Goal: Task Accomplishment & Management: Complete application form

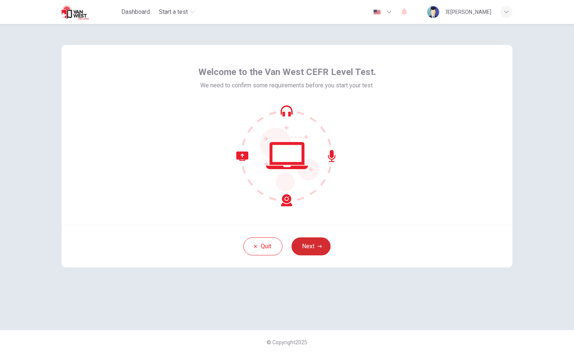
click at [318, 243] on button "Next" at bounding box center [310, 247] width 39 height 18
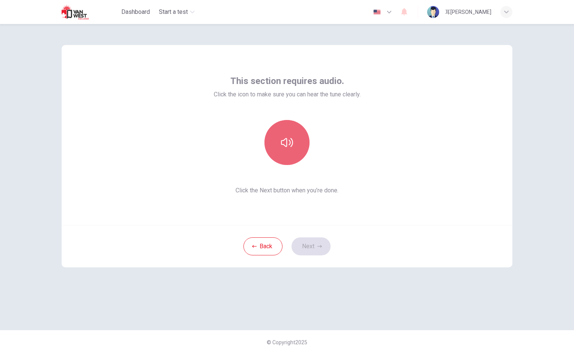
click at [295, 155] on button "button" at bounding box center [286, 142] width 45 height 45
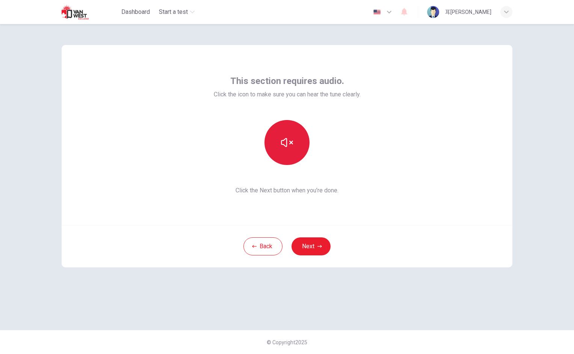
click at [292, 152] on button "button" at bounding box center [286, 142] width 45 height 45
click at [292, 153] on button "button" at bounding box center [286, 142] width 45 height 45
click at [296, 154] on button "button" at bounding box center [286, 142] width 45 height 45
click at [287, 143] on icon "button" at bounding box center [287, 143] width 12 height 12
click at [287, 143] on icon "button" at bounding box center [287, 142] width 12 height 9
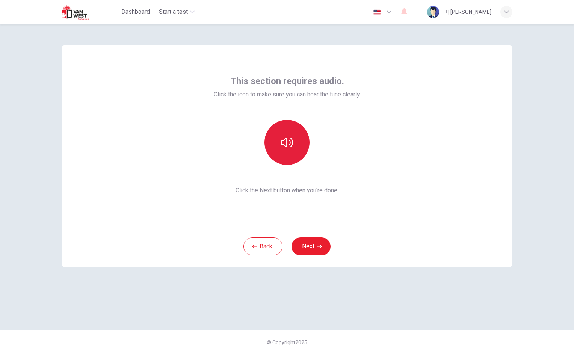
click at [294, 138] on button "button" at bounding box center [286, 142] width 45 height 45
click at [294, 140] on button "button" at bounding box center [286, 142] width 45 height 45
click at [312, 244] on button "Next" at bounding box center [310, 247] width 39 height 18
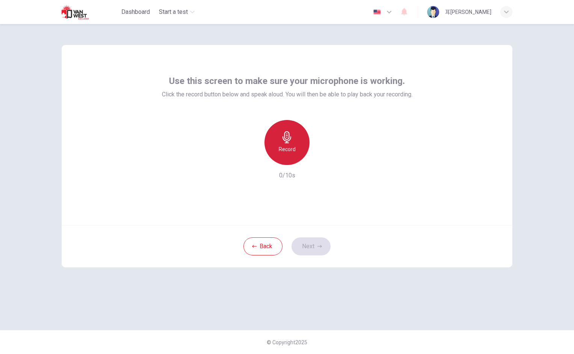
click at [289, 151] on h6 "Record" at bounding box center [286, 149] width 17 height 9
drag, startPoint x: 312, startPoint y: 239, endPoint x: 278, endPoint y: 179, distance: 68.4
click at [278, 179] on div "Use this screen to make sure your microphone is working. Click the record butto…" at bounding box center [287, 156] width 450 height 223
click at [321, 156] on icon "button" at bounding box center [322, 159] width 8 height 8
click at [312, 243] on button "Next" at bounding box center [310, 247] width 39 height 18
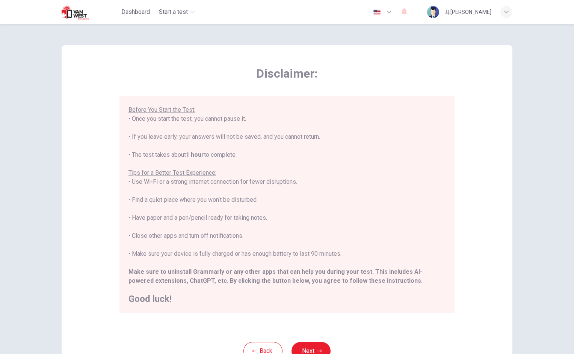
scroll to position [21, 0]
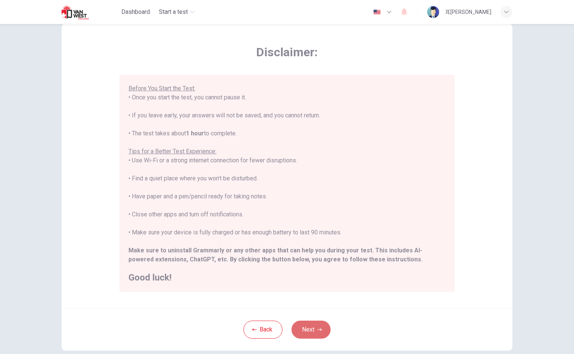
click at [310, 331] on button "Next" at bounding box center [310, 330] width 39 height 18
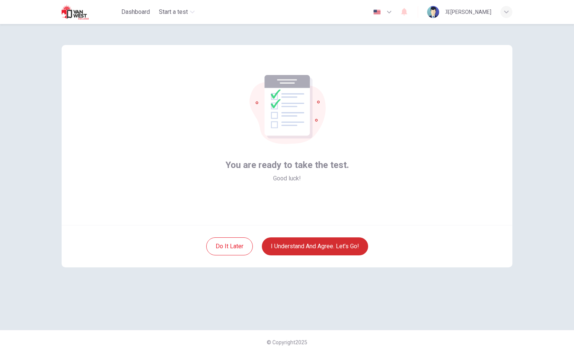
scroll to position [0, 0]
click at [323, 249] on button "I understand and agree. Let’s go!" at bounding box center [315, 247] width 106 height 18
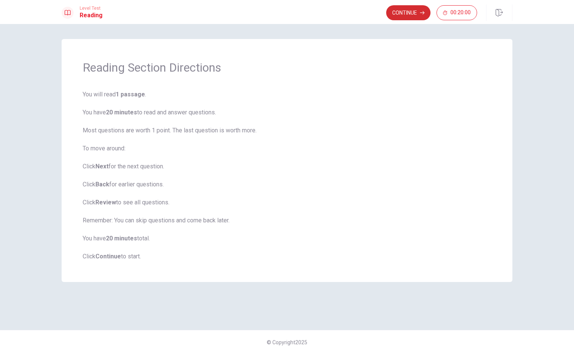
click at [399, 11] on button "Continue" at bounding box center [408, 12] width 44 height 15
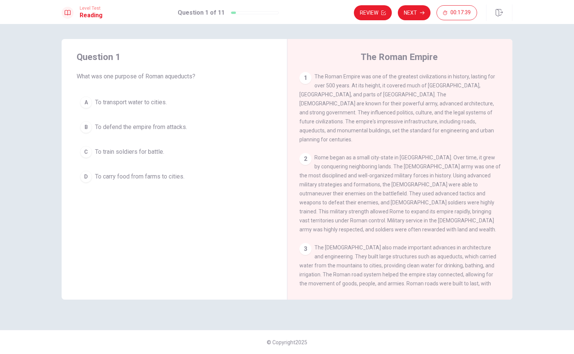
click at [118, 103] on span "To transport water to cities." at bounding box center [131, 102] width 72 height 9
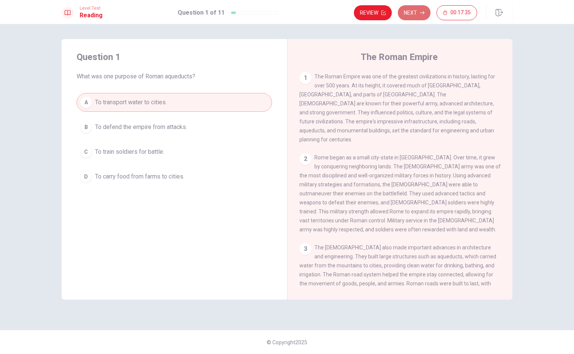
click at [417, 11] on button "Next" at bounding box center [413, 12] width 33 height 15
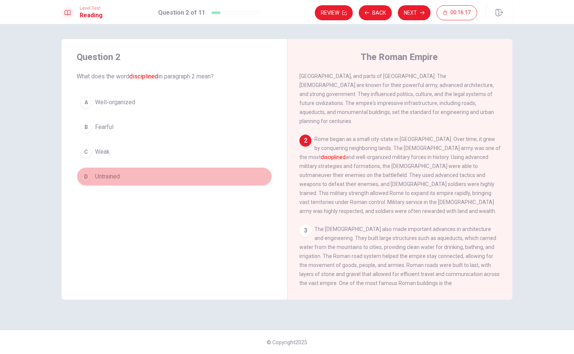
click at [90, 179] on div "D" at bounding box center [86, 177] width 12 height 12
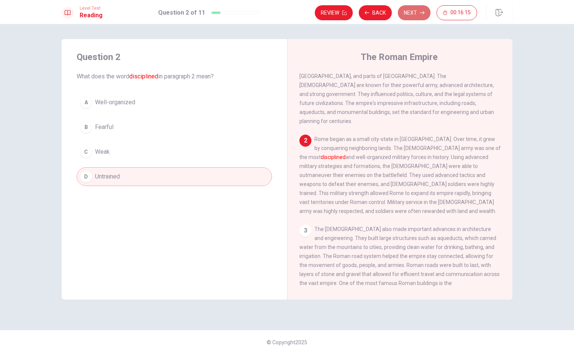
click at [407, 11] on button "Next" at bounding box center [413, 12] width 33 height 15
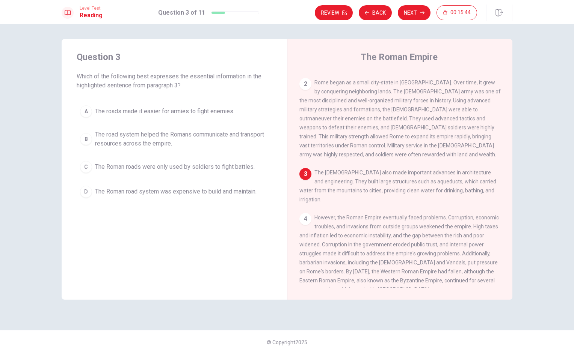
scroll to position [76, 0]
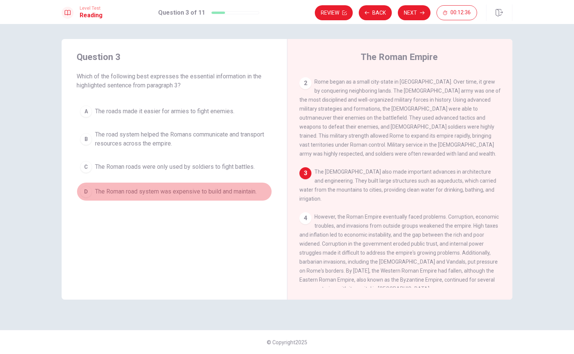
click at [164, 190] on span "The Roman road system was expensive to build and maintain." at bounding box center [175, 191] width 161 height 9
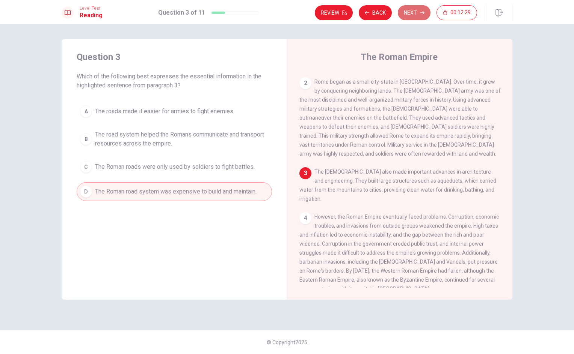
click at [417, 15] on button "Next" at bounding box center [413, 12] width 33 height 15
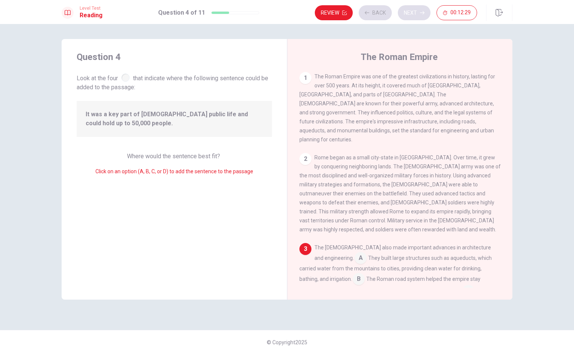
scroll to position [120, 0]
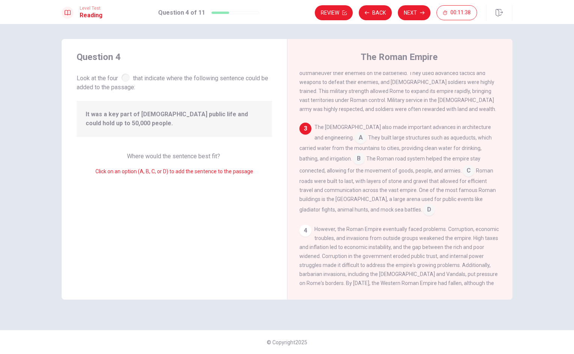
click at [462, 172] on input at bounding box center [468, 172] width 12 height 12
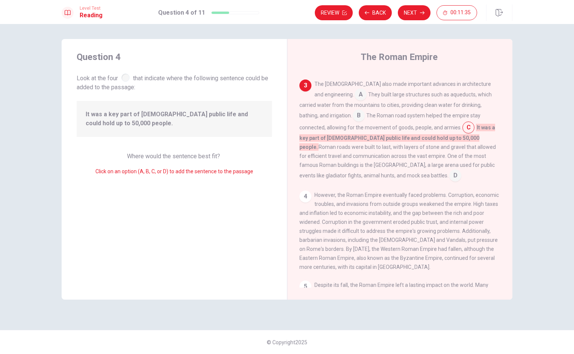
scroll to position [164, 0]
click at [414, 9] on button "Next" at bounding box center [413, 12] width 33 height 15
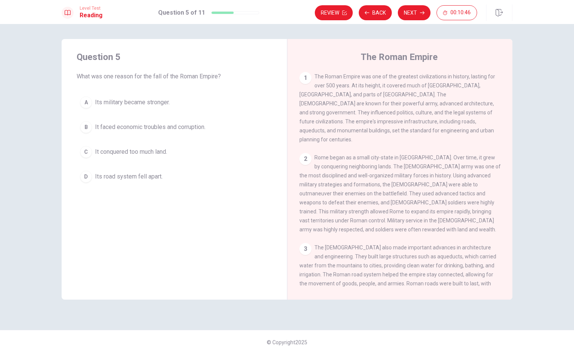
click at [156, 129] on span "It faced economic troubles and corruption." at bounding box center [150, 127] width 110 height 9
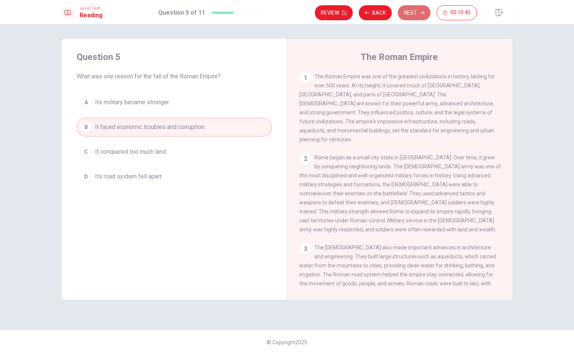
click at [413, 12] on button "Next" at bounding box center [413, 12] width 33 height 15
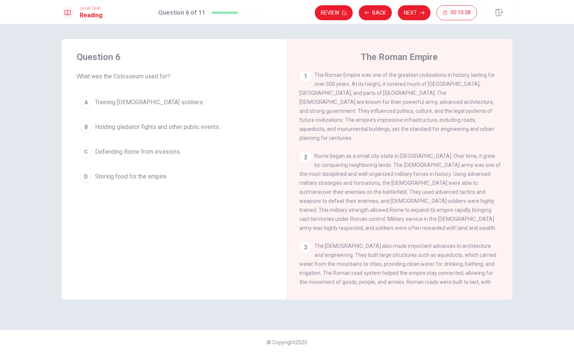
scroll to position [0, 0]
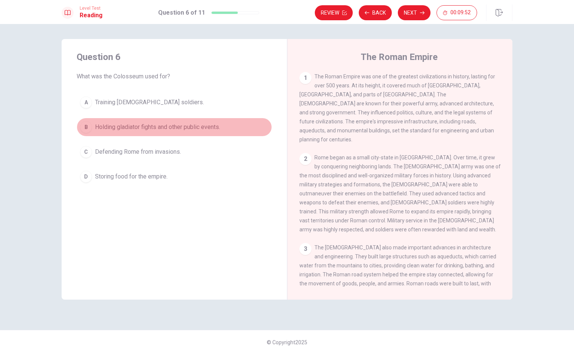
click at [163, 128] on span "Holding gladiator fights and other public events." at bounding box center [157, 127] width 125 height 9
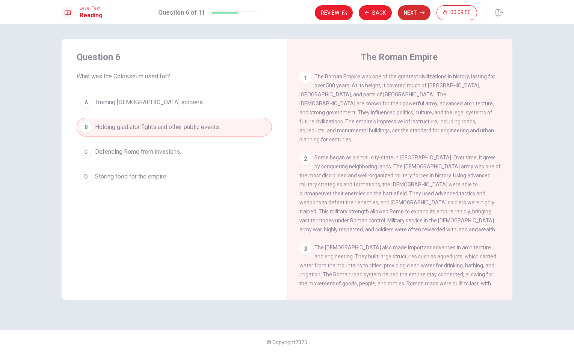
click at [411, 15] on button "Next" at bounding box center [413, 12] width 33 height 15
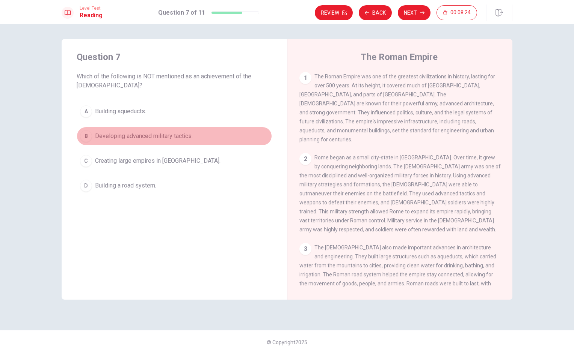
click at [148, 133] on span "Developing advanced military tactics." at bounding box center [144, 136] width 98 height 9
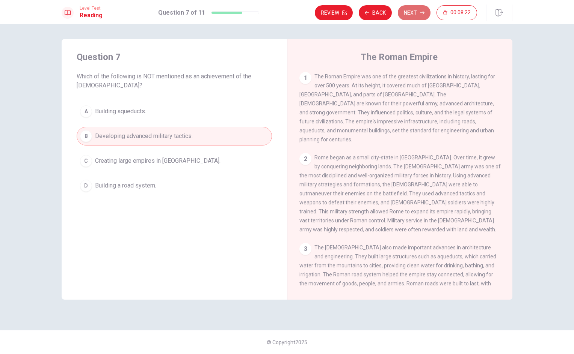
click at [409, 14] on button "Next" at bounding box center [413, 12] width 33 height 15
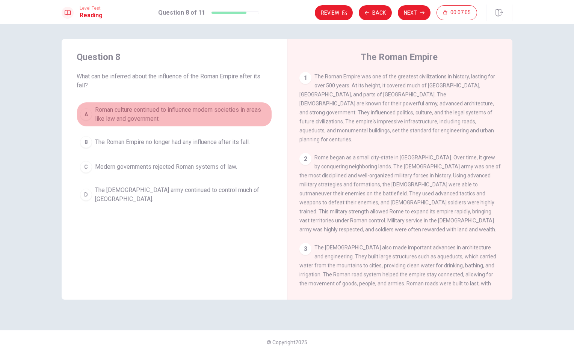
click at [203, 112] on span "Roman culture continued to influence modern societies in areas like law and gov…" at bounding box center [181, 114] width 173 height 18
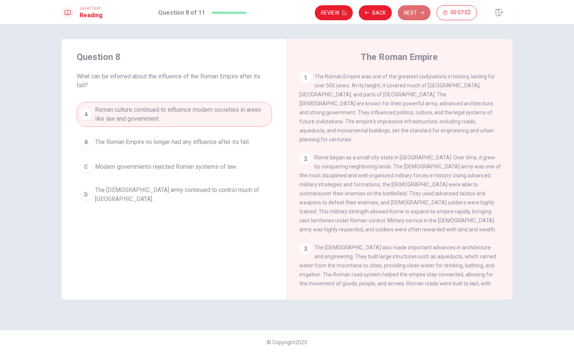
click at [407, 14] on button "Next" at bounding box center [413, 12] width 33 height 15
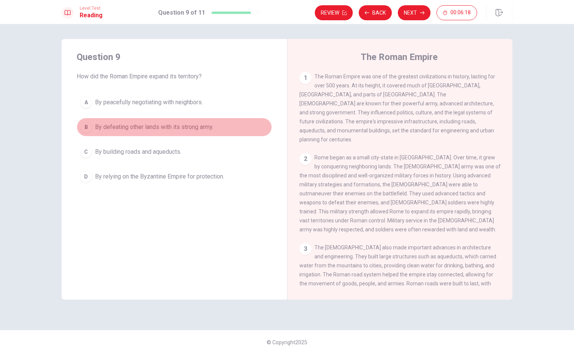
click at [156, 129] on span "By defeating other lands with its strong army." at bounding box center [154, 127] width 118 height 9
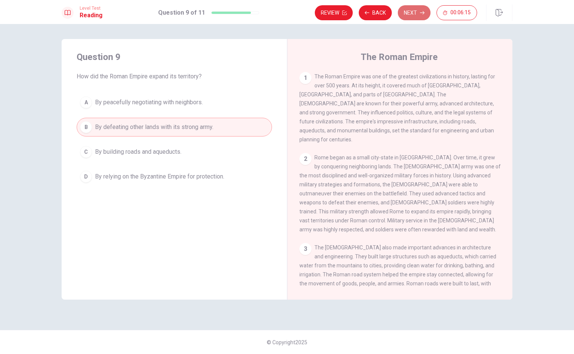
click at [407, 12] on button "Next" at bounding box center [413, 12] width 33 height 15
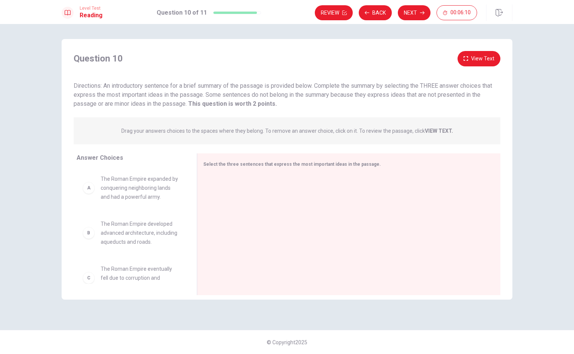
drag, startPoint x: 187, startPoint y: 201, endPoint x: 187, endPoint y: 244, distance: 43.2
click at [187, 244] on div "A The Roman Empire expanded by conquering neighboring lands and had a powerful …" at bounding box center [134, 227] width 114 height 116
click at [129, 237] on span "The Roman Empire developed advanced architecture, including aqueducts and roads." at bounding box center [140, 233] width 78 height 27
click at [93, 241] on div "B The Roman Empire developed advanced architecture, including aqueducts and roa…" at bounding box center [131, 233] width 96 height 27
click at [90, 238] on div "B" at bounding box center [89, 233] width 12 height 12
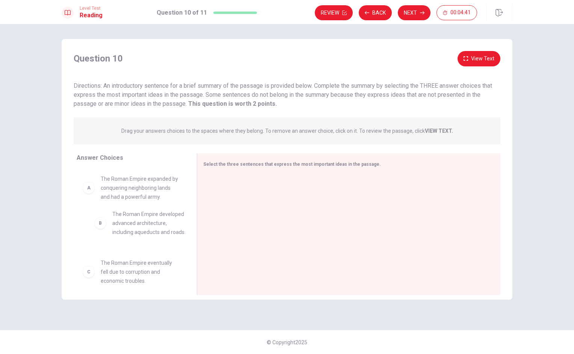
drag, startPoint x: 127, startPoint y: 240, endPoint x: 126, endPoint y: 232, distance: 8.7
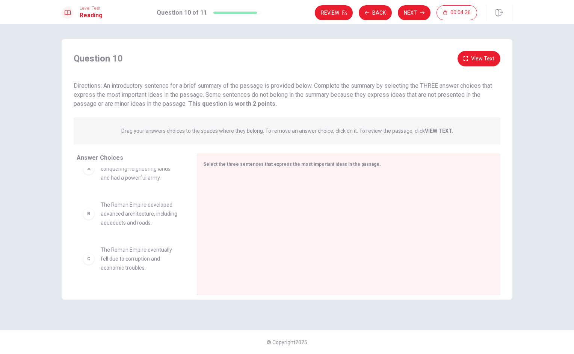
scroll to position [19, 0]
drag, startPoint x: 148, startPoint y: 234, endPoint x: 205, endPoint y: 217, distance: 59.4
click at [205, 217] on div "Answer Choices A The Roman Empire expanded by conquering neighboring lands and …" at bounding box center [287, 227] width 450 height 146
drag, startPoint x: 134, startPoint y: 220, endPoint x: 334, endPoint y: 185, distance: 202.3
drag, startPoint x: 133, startPoint y: 228, endPoint x: 307, endPoint y: 236, distance: 174.0
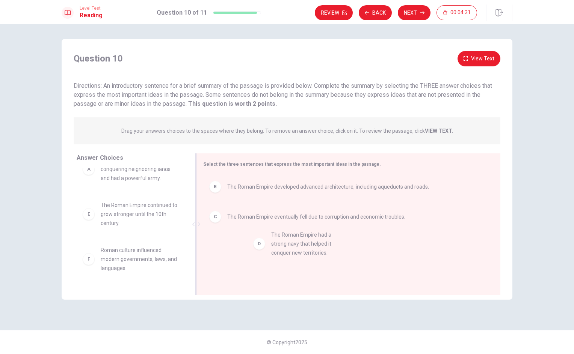
drag, startPoint x: 135, startPoint y: 217, endPoint x: 312, endPoint y: 248, distance: 179.4
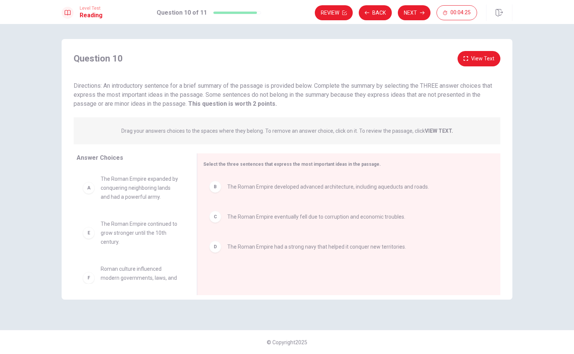
scroll to position [14, 0]
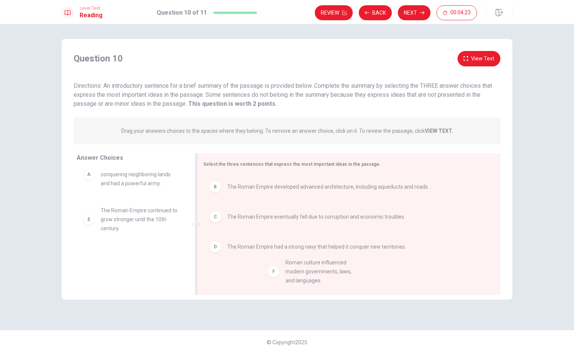
drag, startPoint x: 110, startPoint y: 269, endPoint x: 299, endPoint y: 276, distance: 189.3
drag, startPoint x: 142, startPoint y: 220, endPoint x: 332, endPoint y: 263, distance: 194.8
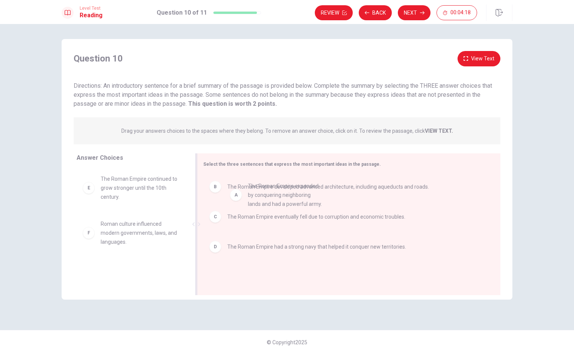
drag, startPoint x: 122, startPoint y: 191, endPoint x: 293, endPoint y: 196, distance: 170.5
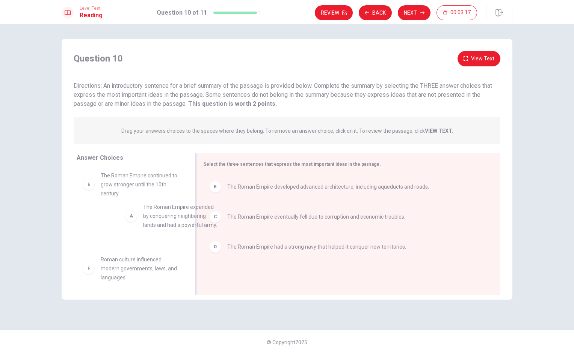
scroll to position [2, 0]
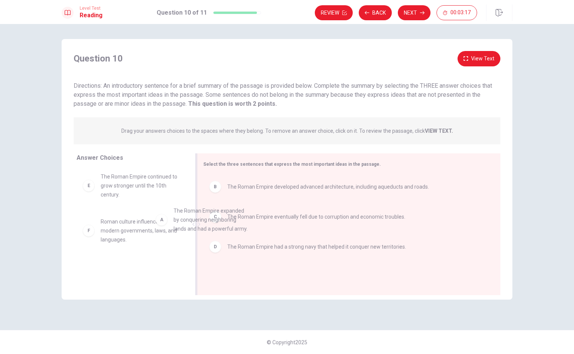
drag, startPoint x: 143, startPoint y: 181, endPoint x: 269, endPoint y: 225, distance: 133.9
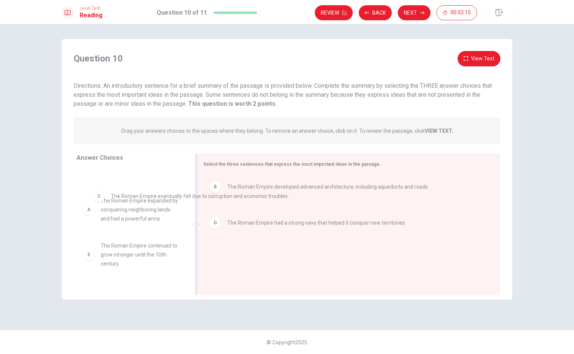
scroll to position [0, 0]
drag, startPoint x: 269, startPoint y: 225, endPoint x: 110, endPoint y: 195, distance: 161.1
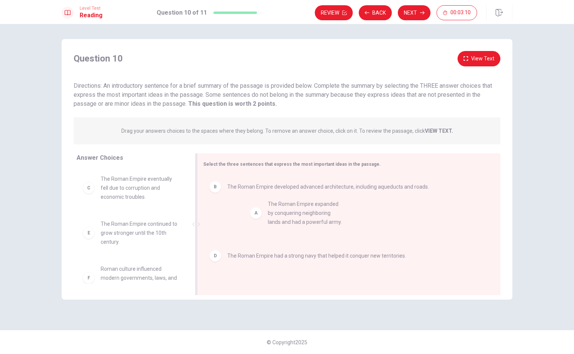
drag, startPoint x: 130, startPoint y: 193, endPoint x: 303, endPoint y: 219, distance: 175.0
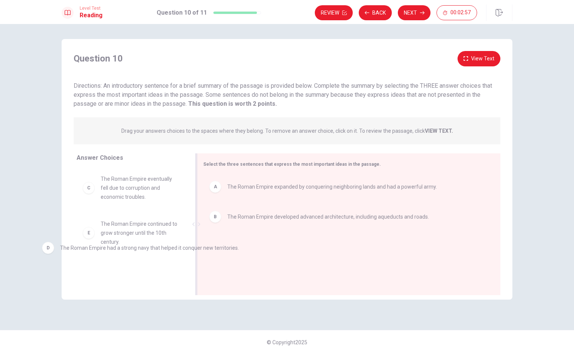
drag, startPoint x: 280, startPoint y: 253, endPoint x: 98, endPoint y: 251, distance: 182.4
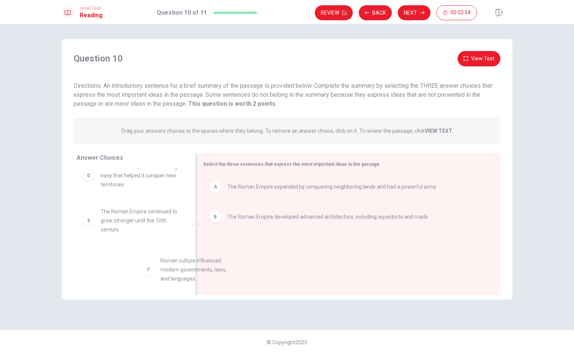
drag, startPoint x: 112, startPoint y: 272, endPoint x: 271, endPoint y: 253, distance: 160.3
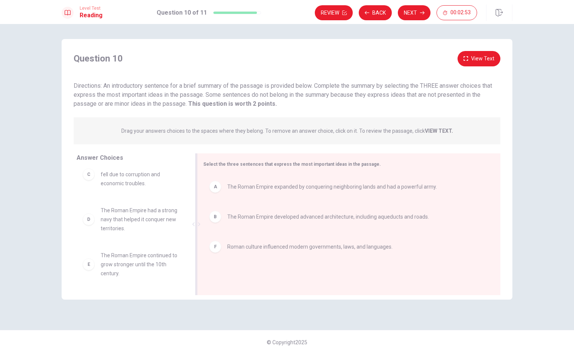
scroll to position [14, 0]
click at [416, 14] on button "Next" at bounding box center [413, 12] width 33 height 15
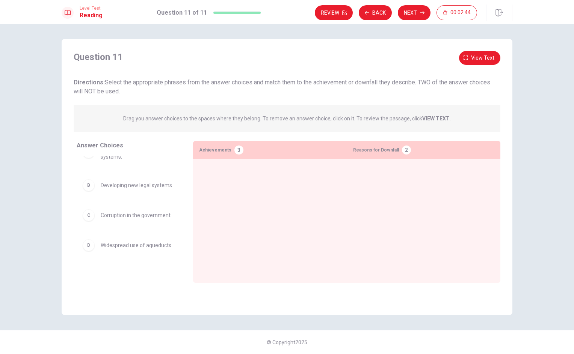
scroll to position [0, 0]
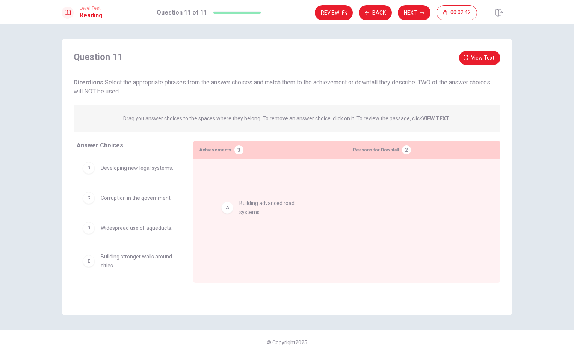
drag, startPoint x: 117, startPoint y: 178, endPoint x: 260, endPoint y: 216, distance: 147.9
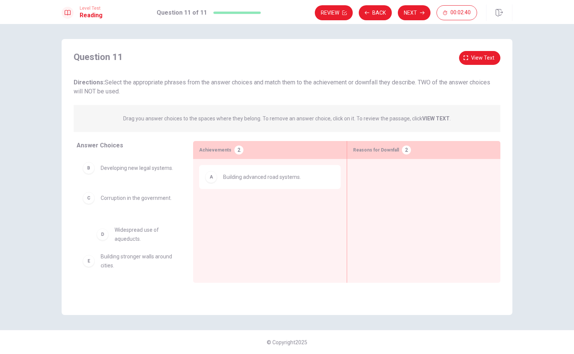
drag, startPoint x: 116, startPoint y: 242, endPoint x: 269, endPoint y: 218, distance: 154.2
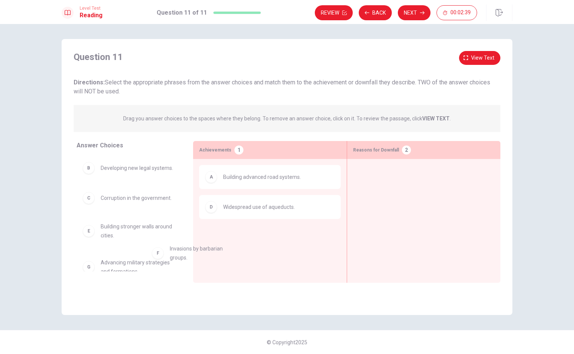
scroll to position [2, 0]
drag, startPoint x: 138, startPoint y: 270, endPoint x: 274, endPoint y: 237, distance: 140.2
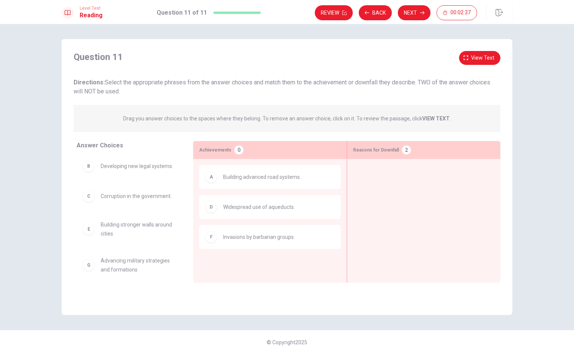
drag, startPoint x: 132, startPoint y: 186, endPoint x: 345, endPoint y: 175, distance: 212.3
click at [345, 175] on div "Answer Choices B Developing new legal systems. C Corruption in the government. …" at bounding box center [287, 214] width 450 height 146
drag, startPoint x: 122, startPoint y: 169, endPoint x: 403, endPoint y: 183, distance: 281.5
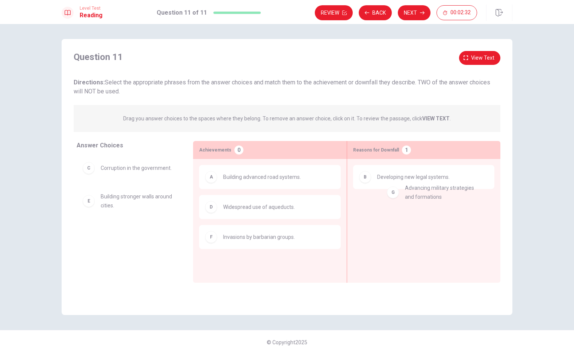
drag, startPoint x: 128, startPoint y: 236, endPoint x: 437, endPoint y: 193, distance: 311.6
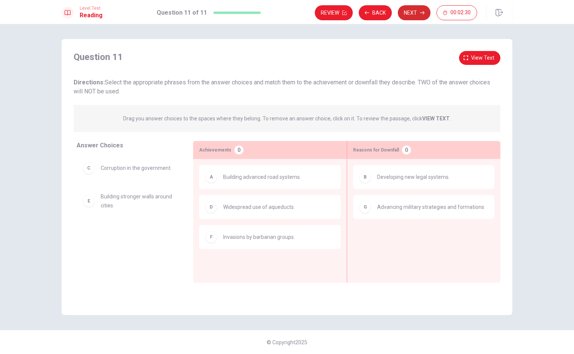
click at [412, 11] on button "Next" at bounding box center [413, 12] width 33 height 15
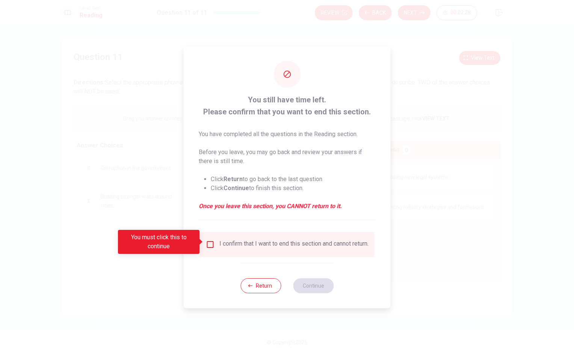
click at [245, 240] on div "I confirm that I want to end this section and cannot return." at bounding box center [293, 244] width 149 height 9
click at [211, 244] on input "You must click this to continue" at bounding box center [210, 244] width 9 height 9
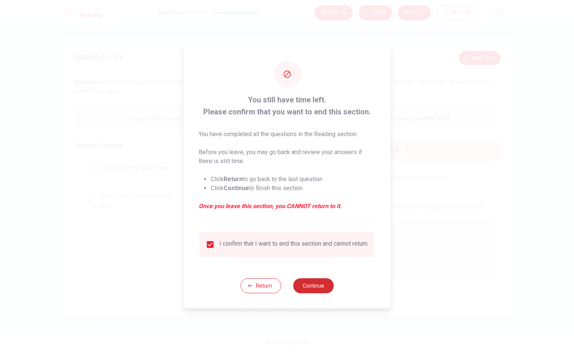
click at [312, 287] on button "Continue" at bounding box center [313, 285] width 41 height 15
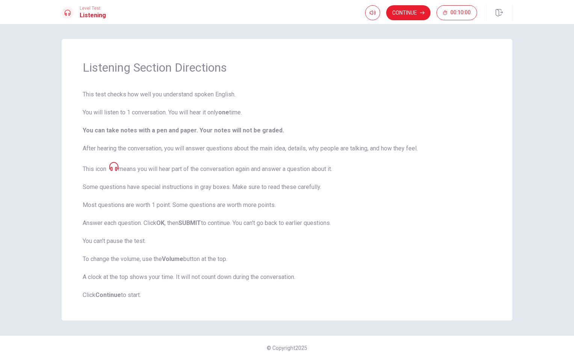
click at [112, 166] on icon at bounding box center [113, 166] width 9 height 9
click at [372, 11] on icon "button" at bounding box center [372, 13] width 6 height 5
click at [415, 12] on button "Continue" at bounding box center [408, 12] width 44 height 15
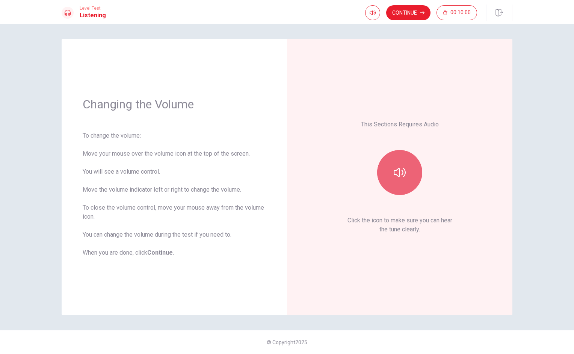
click at [402, 171] on icon "button" at bounding box center [399, 172] width 12 height 9
click at [395, 173] on icon "button" at bounding box center [399, 173] width 12 height 12
click at [394, 15] on button "Continue" at bounding box center [408, 12] width 44 height 15
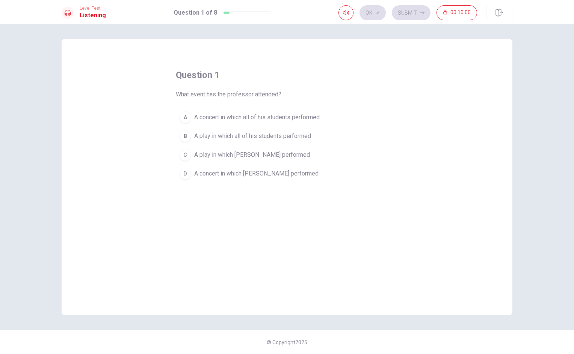
click at [287, 90] on div "question 1 What event has the professor attended? A A concert in which all of h…" at bounding box center [287, 126] width 222 height 114
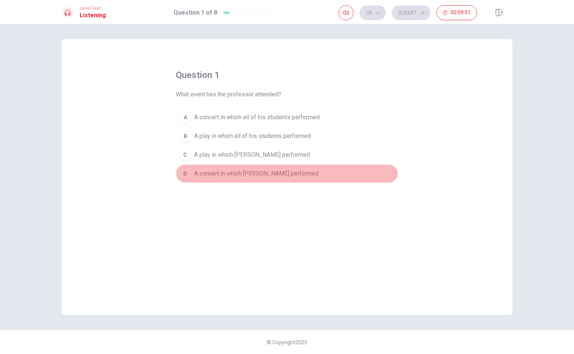
click at [236, 173] on span "A concert in which [PERSON_NAME] performed" at bounding box center [256, 173] width 124 height 9
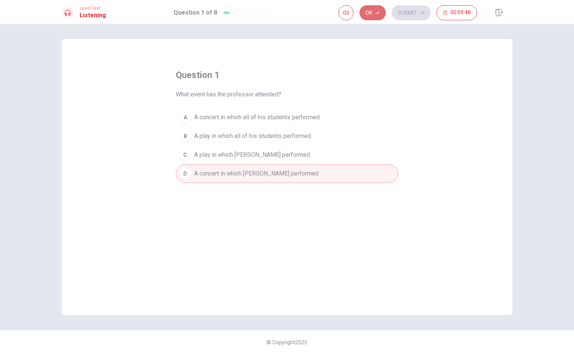
click at [374, 15] on button "Ok" at bounding box center [372, 12] width 26 height 15
click at [406, 14] on button "Submit" at bounding box center [410, 12] width 39 height 15
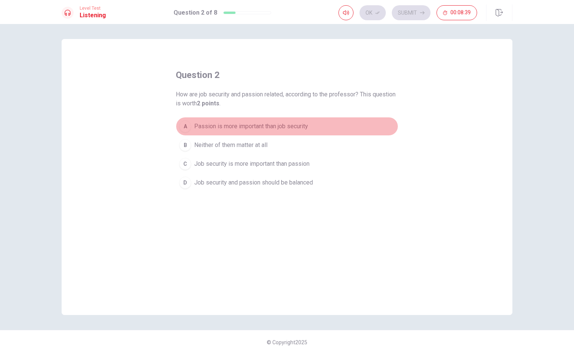
click at [217, 129] on span "Passion is more important than job security" at bounding box center [251, 126] width 114 height 9
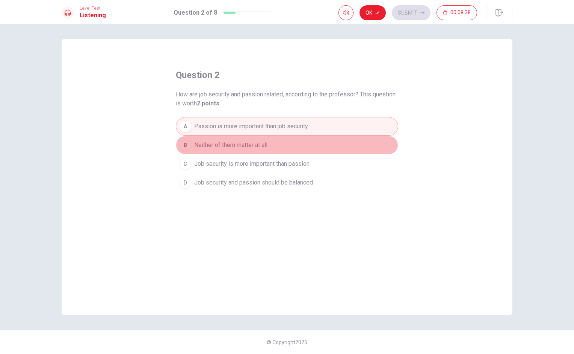
click at [214, 144] on span "Neither of them matter at all" at bounding box center [230, 145] width 73 height 9
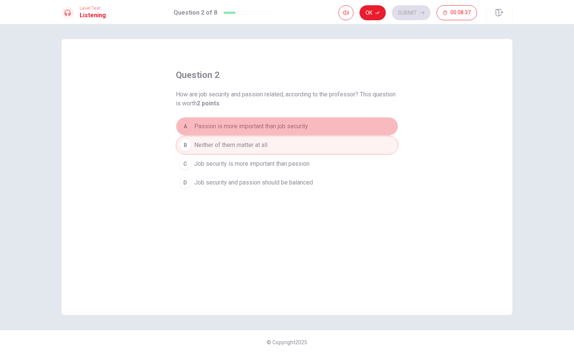
click at [234, 123] on span "Passion is more important than job security" at bounding box center [251, 126] width 114 height 9
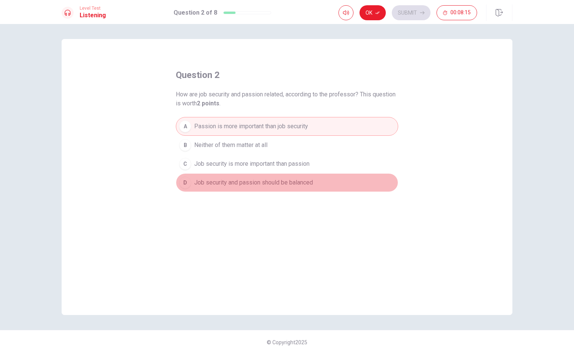
click at [276, 185] on span "Job security and passion should be balanced" at bounding box center [253, 182] width 119 height 9
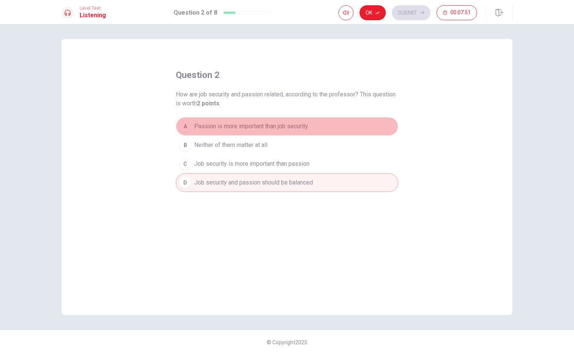
click at [248, 126] on span "Passion is more important than job security" at bounding box center [251, 126] width 114 height 9
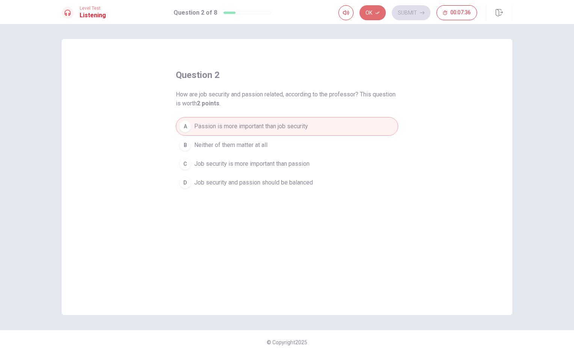
click at [372, 15] on button "Ok" at bounding box center [372, 12] width 26 height 15
click at [407, 13] on button "Submit" at bounding box center [410, 12] width 39 height 15
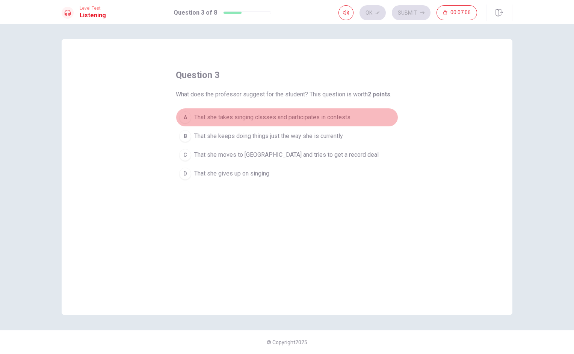
click at [331, 117] on span "That she takes singing classes and participates in contests" at bounding box center [272, 117] width 156 height 9
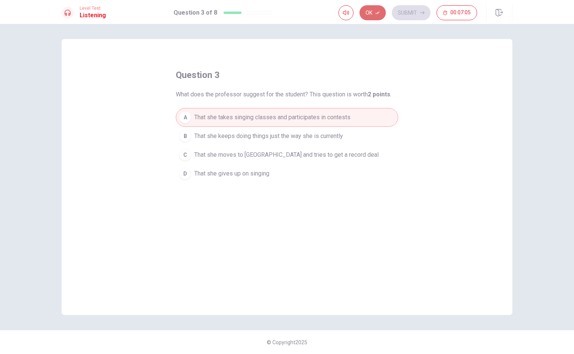
click at [367, 13] on button "Ok" at bounding box center [372, 12] width 26 height 15
click at [399, 14] on button "Submit" at bounding box center [410, 12] width 39 height 15
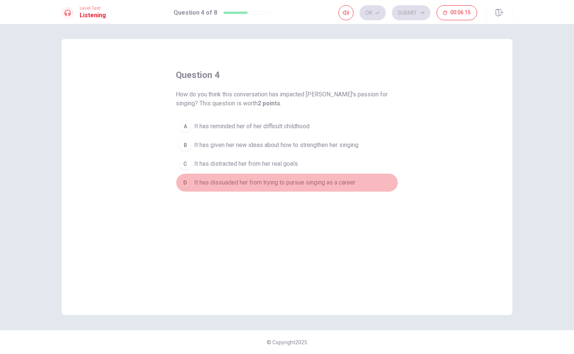
click at [278, 183] on span "It has dissuaded her from trying to pursue singing as a career" at bounding box center [274, 182] width 161 height 9
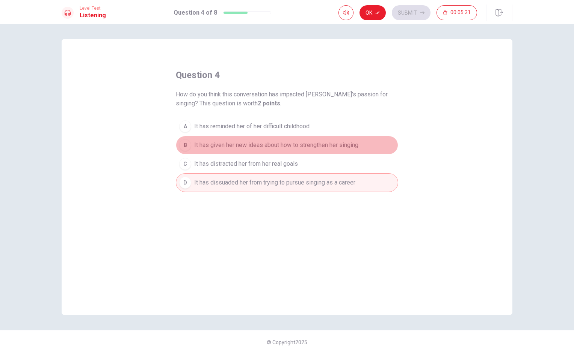
click at [238, 147] on span "It has given her new ideas about how to strengthen her singing" at bounding box center [276, 145] width 164 height 9
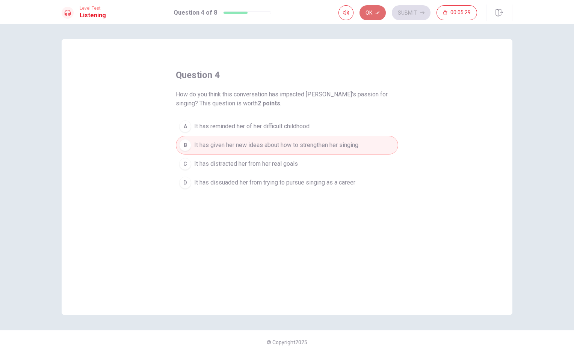
click at [373, 12] on button "Ok" at bounding box center [372, 12] width 26 height 15
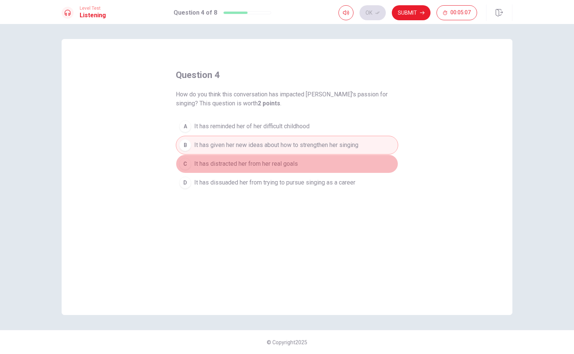
click at [303, 161] on button "C It has distracted her from her real goals" at bounding box center [287, 164] width 222 height 19
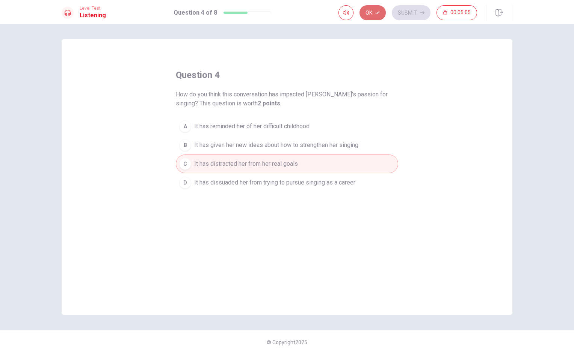
click at [377, 15] on icon "button" at bounding box center [377, 13] width 5 height 5
click at [402, 10] on button "Submit" at bounding box center [410, 12] width 39 height 15
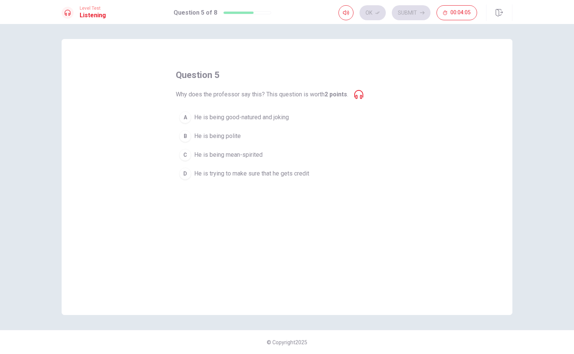
click at [233, 170] on span "He is trying to make sure that he gets credit" at bounding box center [251, 173] width 115 height 9
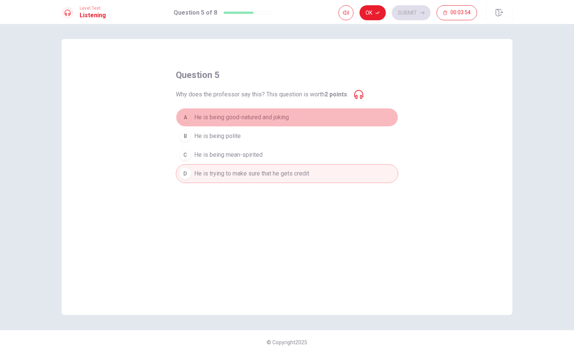
click at [245, 118] on span "He is being good-natured and joking" at bounding box center [241, 117] width 95 height 9
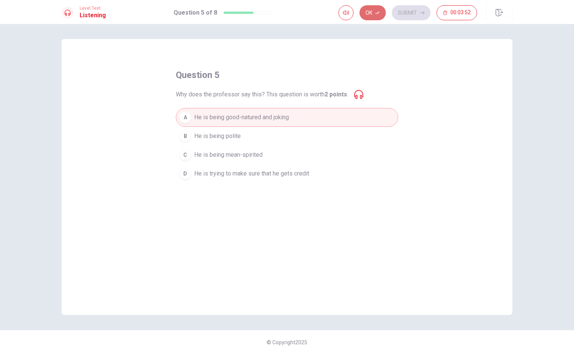
click at [373, 14] on button "Ok" at bounding box center [372, 12] width 26 height 15
click at [404, 9] on button "Submit" at bounding box center [410, 12] width 39 height 15
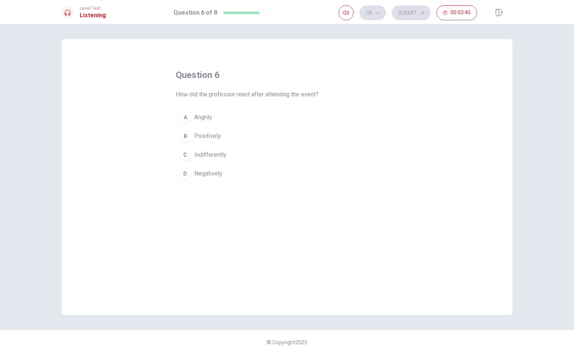
click at [211, 134] on span "Positively" at bounding box center [207, 136] width 27 height 9
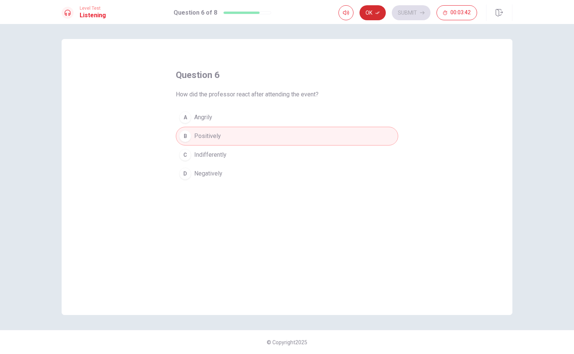
click at [370, 12] on button "Ok" at bounding box center [372, 12] width 26 height 15
click at [411, 12] on button "Submit" at bounding box center [410, 12] width 39 height 15
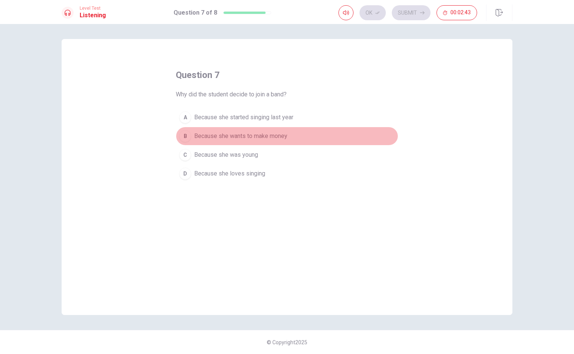
click at [266, 137] on span "Because she wants to make money" at bounding box center [240, 136] width 93 height 9
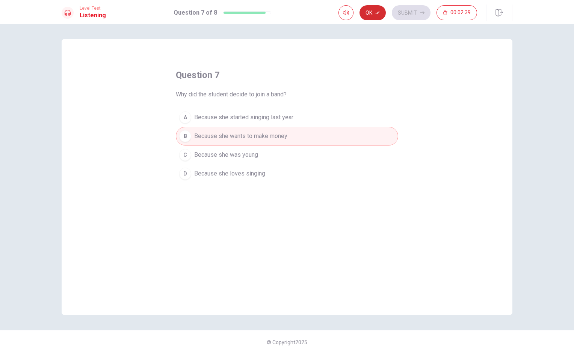
click at [364, 9] on button "Ok" at bounding box center [372, 12] width 26 height 15
click at [403, 13] on button "Submit" at bounding box center [410, 12] width 39 height 15
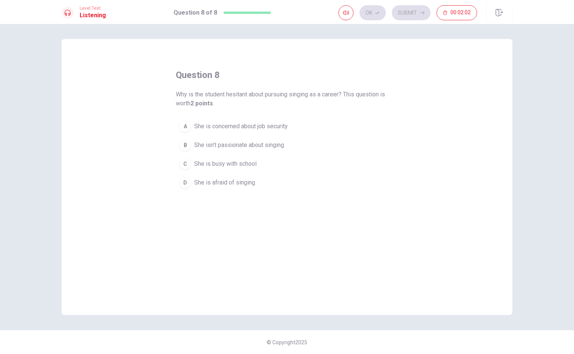
click at [233, 128] on span "She is concerned about job security" at bounding box center [240, 126] width 93 height 9
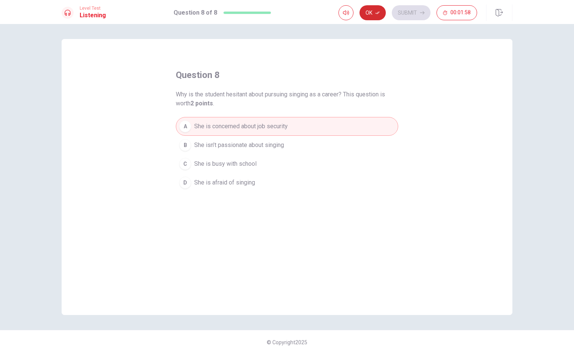
click at [366, 10] on button "Ok" at bounding box center [372, 12] width 26 height 15
click at [409, 16] on button "Submit" at bounding box center [410, 12] width 39 height 15
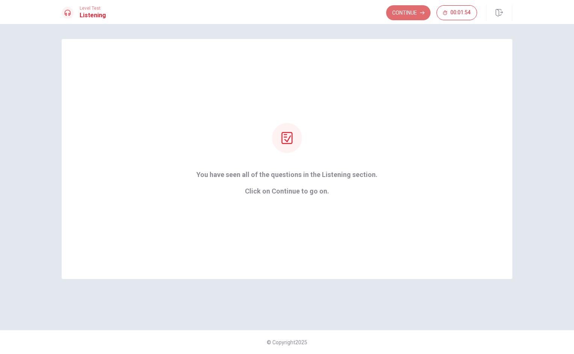
click at [399, 13] on button "Continue" at bounding box center [408, 12] width 44 height 15
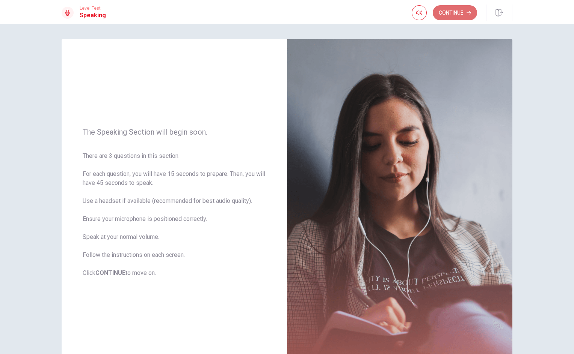
click at [459, 8] on button "Continue" at bounding box center [454, 12] width 44 height 15
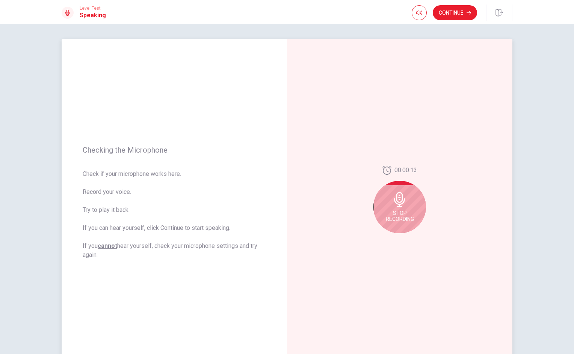
click at [396, 200] on icon at bounding box center [399, 199] width 15 height 15
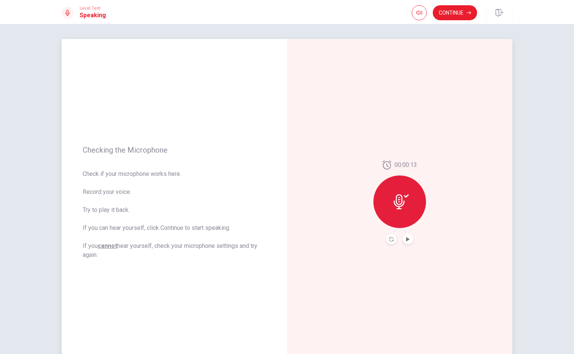
click at [402, 213] on div at bounding box center [399, 202] width 53 height 53
click at [408, 236] on button "Play Audio" at bounding box center [407, 239] width 11 height 11
click at [396, 212] on div at bounding box center [399, 202] width 53 height 53
click at [395, 203] on icon at bounding box center [400, 201] width 15 height 15
click at [399, 198] on icon at bounding box center [400, 201] width 15 height 15
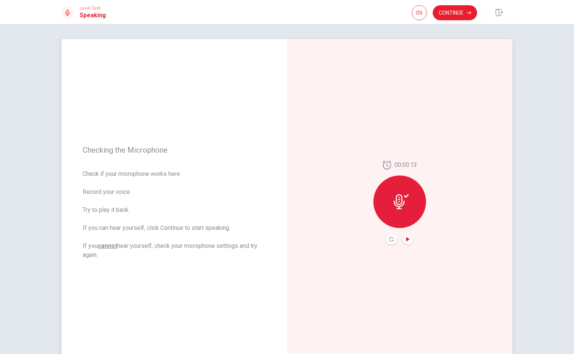
click at [405, 241] on icon "Play Audio" at bounding box center [407, 239] width 5 height 5
click at [389, 236] on button "Record Again" at bounding box center [391, 239] width 11 height 11
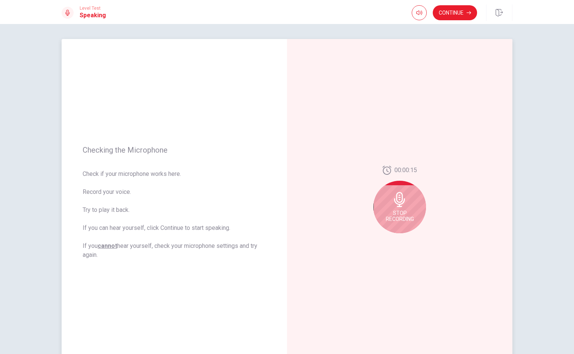
click at [393, 214] on span "Stop Recording" at bounding box center [399, 216] width 28 height 12
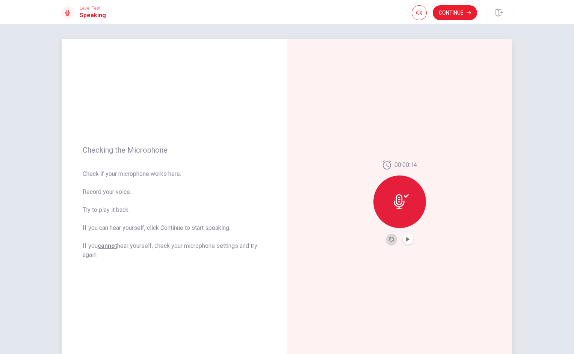
click at [391, 236] on button "Record Again" at bounding box center [391, 239] width 11 height 11
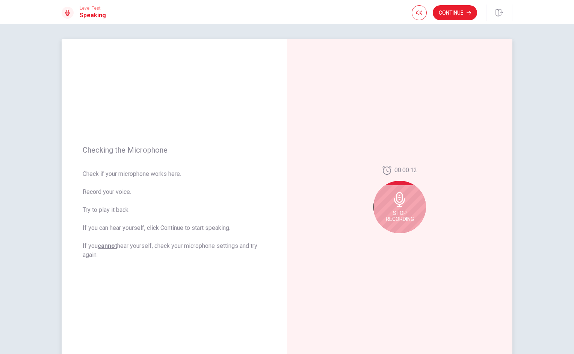
click at [397, 203] on icon at bounding box center [399, 199] width 15 height 15
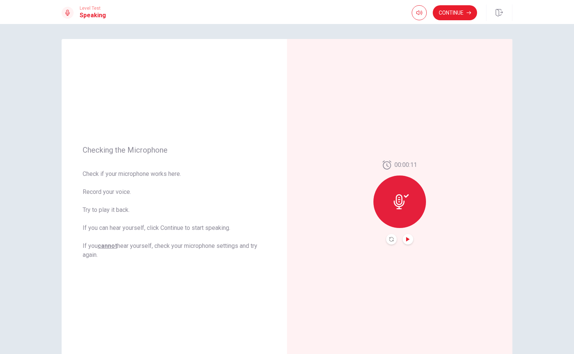
click at [406, 239] on icon "Play Audio" at bounding box center [407, 239] width 3 height 5
click at [450, 10] on button "Continue" at bounding box center [454, 12] width 44 height 15
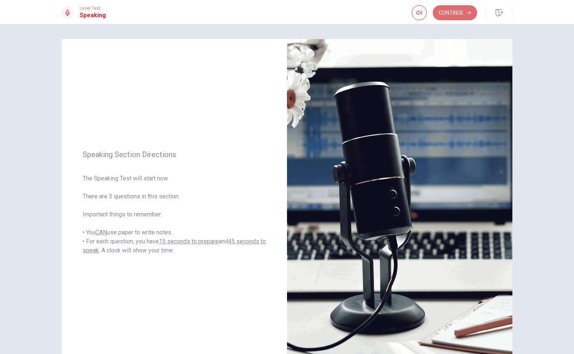
click at [450, 13] on button "Continue" at bounding box center [454, 12] width 44 height 15
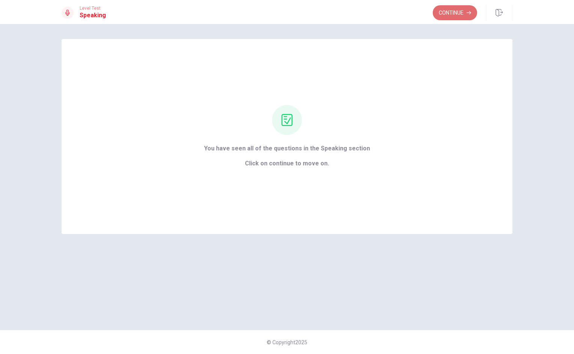
click at [450, 15] on button "Continue" at bounding box center [454, 12] width 44 height 15
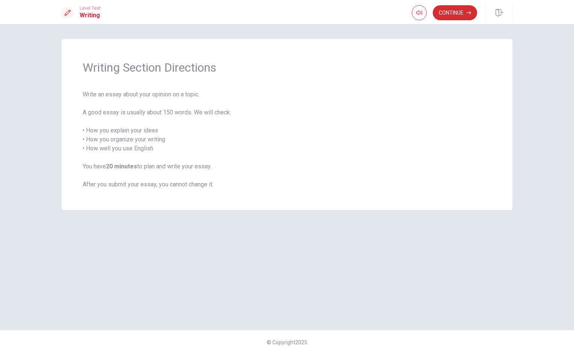
click at [460, 11] on button "Continue" at bounding box center [454, 12] width 44 height 15
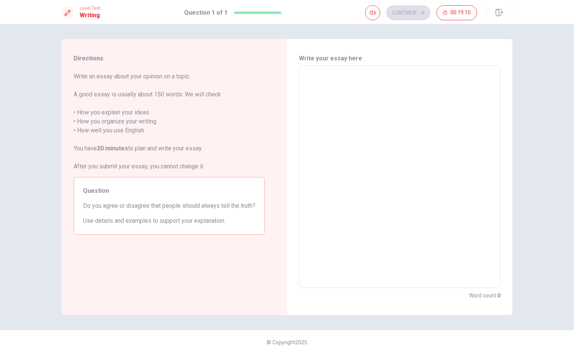
click at [29, 262] on div "Directions Write an essay about your opinion on a topic. A good essay is usuall…" at bounding box center [287, 189] width 574 height 330
click at [35, 273] on div "Directions Write an essay about your opinion on a topic. A good essay is usuall…" at bounding box center [287, 189] width 574 height 330
click at [42, 167] on div "Directions Write an essay about your opinion on a topic. A good essay is usuall…" at bounding box center [287, 189] width 574 height 330
click at [32, 170] on div "Directions Write an essay about your opinion on a topic. A good essay is usuall…" at bounding box center [287, 189] width 574 height 330
click at [330, 77] on textarea at bounding box center [399, 177] width 191 height 211
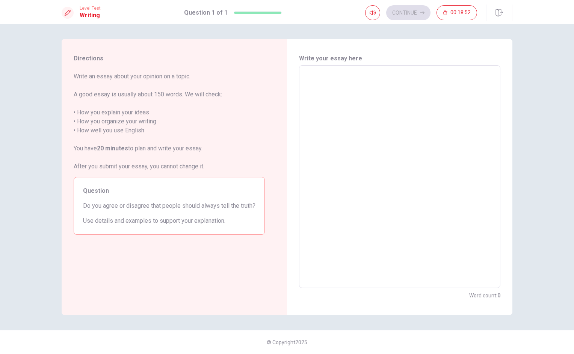
type textarea "i"
type textarea "x"
type textarea "i"
type textarea "x"
type textarea "i\"
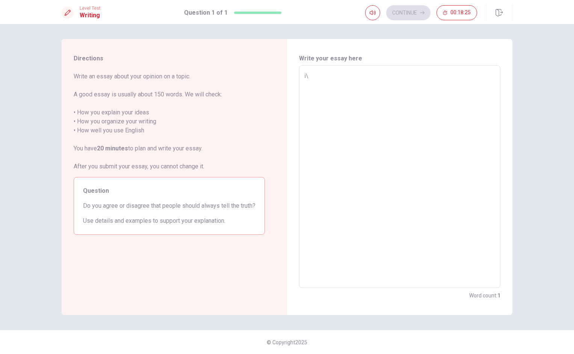
type textarea "x"
type textarea "i"
type textarea "x"
type textarea "I"
type textarea "x"
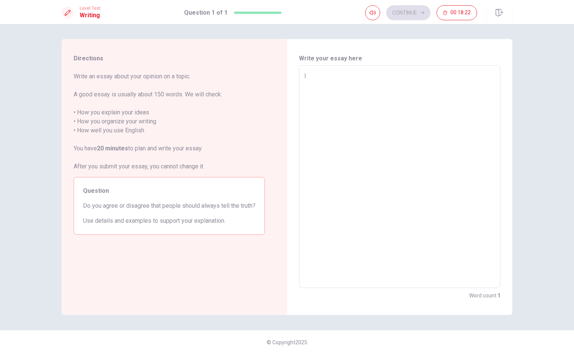
type textarea "I"
type textarea "x"
type textarea "I t"
type textarea "x"
type textarea "I th"
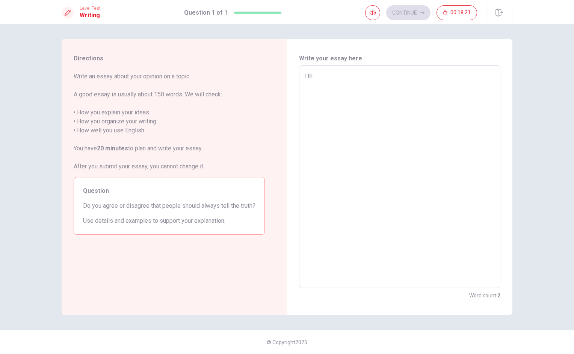
type textarea "x"
type textarea "I thi"
type textarea "x"
type textarea "I thin"
type textarea "x"
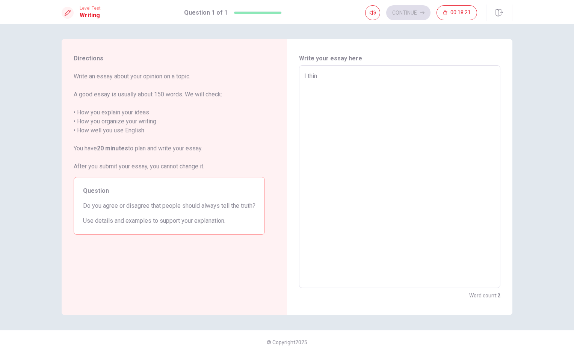
type textarea "I think"
type textarea "x"
type textarea "I think"
type textarea "x"
type textarea "I think p"
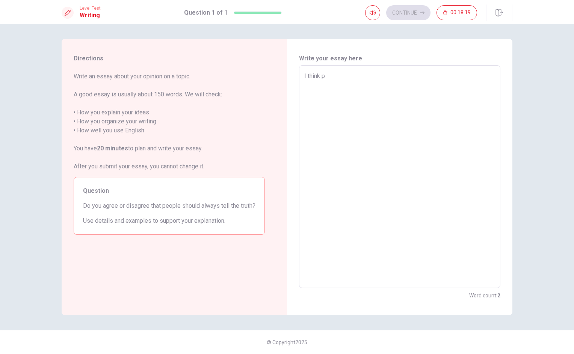
type textarea "x"
type textarea "I think pe"
type textarea "x"
type textarea "I think peo"
type textarea "x"
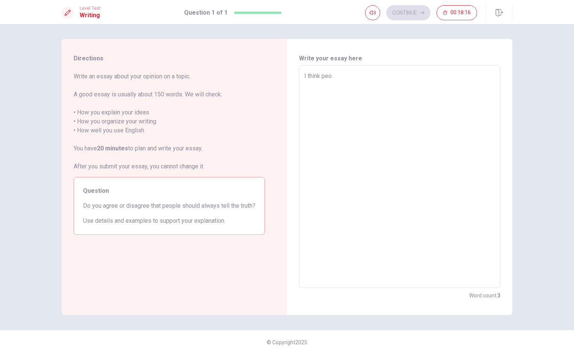
type textarea "I think peop"
type textarea "x"
type textarea "I think peopl"
type textarea "x"
type textarea "I think people"
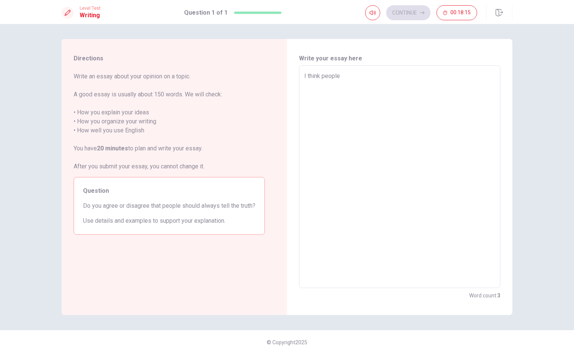
type textarea "x"
type textarea "I think people"
type textarea "x"
type textarea "I think people s"
type textarea "x"
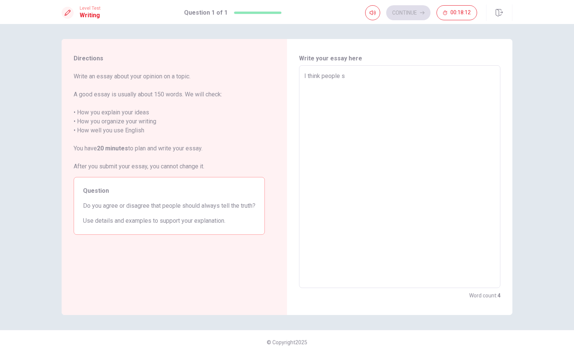
type textarea "I think people sh"
type textarea "x"
type textarea "I think people sho"
type textarea "x"
type textarea "I think people shou"
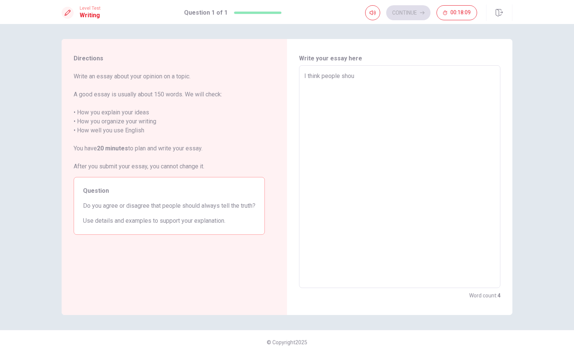
type textarea "x"
type textarea "I think people shoul"
type textarea "x"
type textarea "I think people should"
type textarea "x"
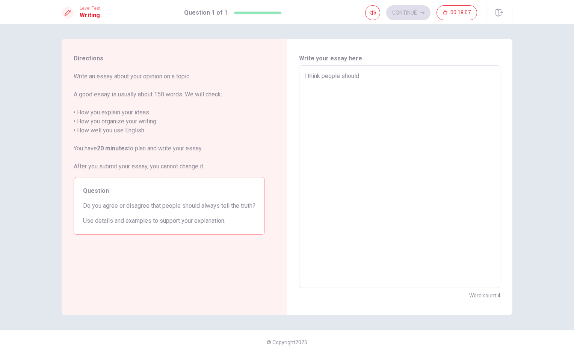
type textarea "I think people should"
type textarea "x"
type textarea "I think people should a"
type textarea "x"
type textarea "I think people should aw"
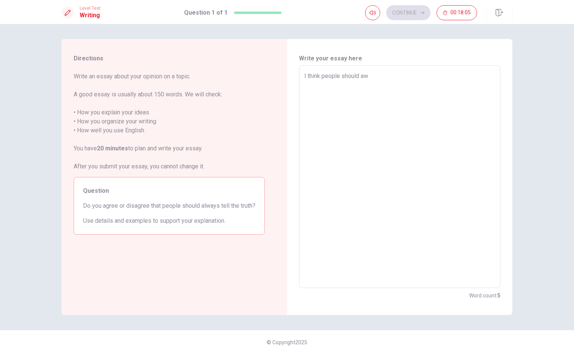
type textarea "x"
type textarea "I think people should awa"
type textarea "x"
type textarea "I think people should awaa"
type textarea "x"
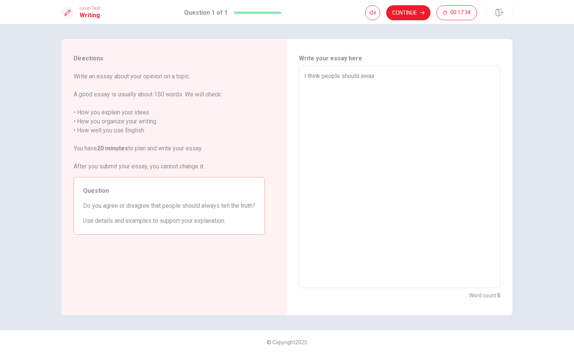
type textarea "I think people should awaay"
type textarea "x"
type textarea "I think people should awaa"
type textarea "x"
type textarea "I think people should awa"
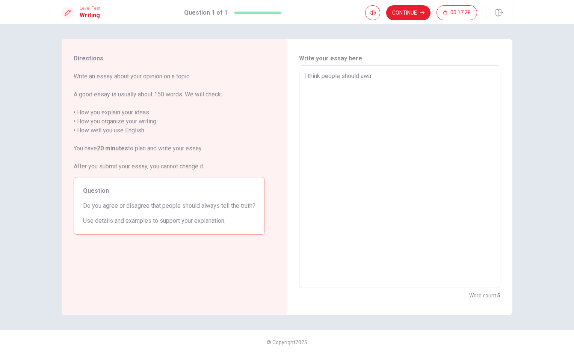
type textarea "x"
type textarea "I think people should aw"
type textarea "x"
type textarea "I think people should a"
type textarea "x"
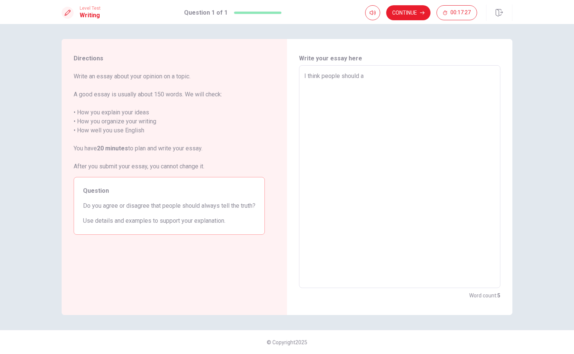
type textarea "I think people should"
type textarea "x"
type textarea "I think people should a"
type textarea "x"
type textarea "I think people should al"
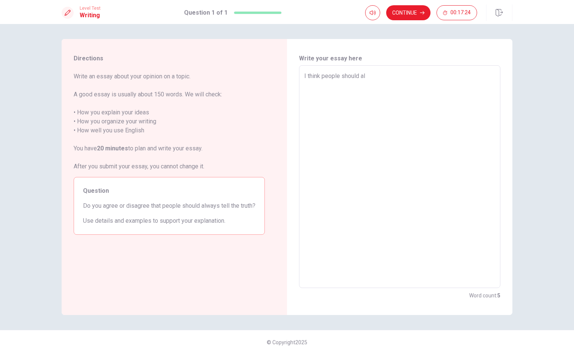
type textarea "x"
type textarea "I think people should alw"
type textarea "x"
type textarea "I think people should alwa"
type textarea "x"
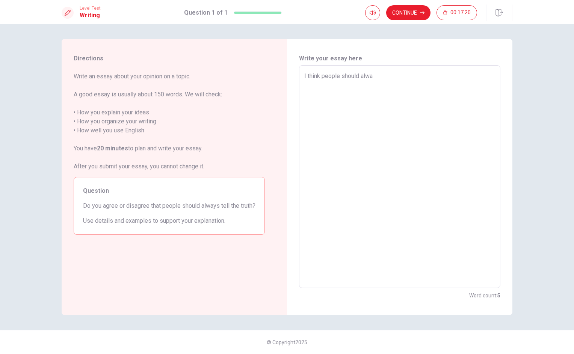
type textarea "I think people should alway"
type textarea "x"
type textarea "I think people should always"
type textarea "x"
type textarea "I think people should always"
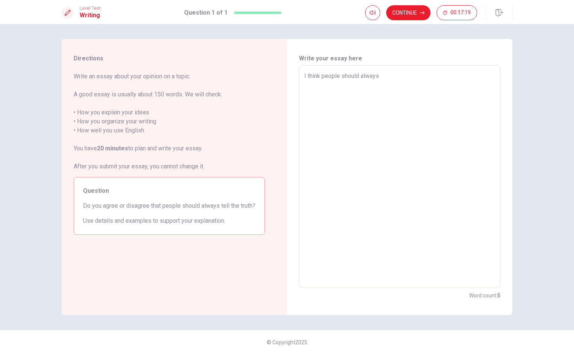
type textarea "x"
type textarea "I think people should always t"
type textarea "x"
type textarea "I think people should always te"
type textarea "x"
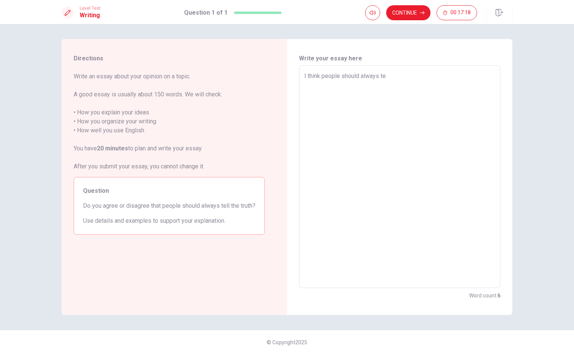
type textarea "I think people should always tek"
type textarea "x"
type textarea "I think people should always te"
type textarea "x"
type textarea "I think people should always tel"
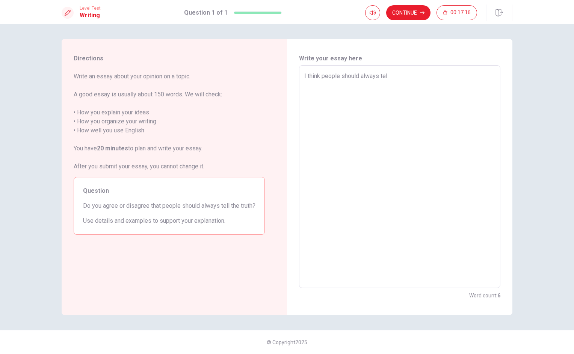
type textarea "x"
type textarea "I think people should always tell"
type textarea "x"
type textarea "I think people should always tell"
type textarea "x"
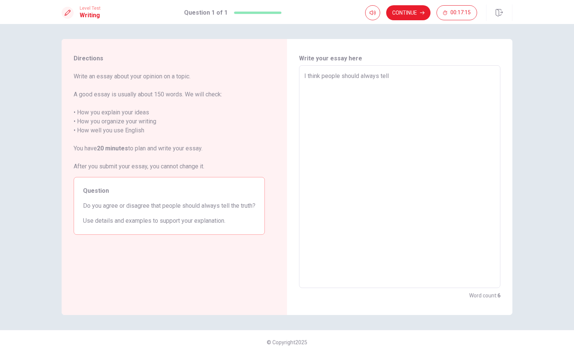
type textarea "I think people should always tell t"
type textarea "x"
type textarea "I think people should always tell th"
type textarea "x"
type textarea "I think people should always tell the"
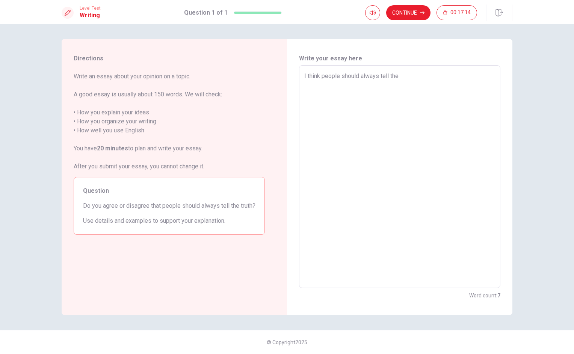
type textarea "x"
type textarea "I think people should always tell the"
type textarea "x"
type textarea "I think people should always tell the t"
type textarea "x"
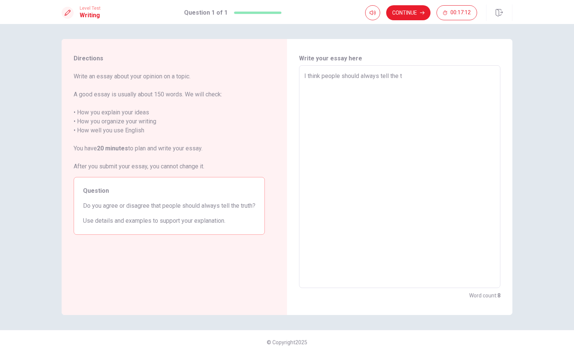
type textarea "I think people should always tell the tr"
type textarea "x"
type textarea "I think people should always tell the tru"
type textarea "x"
type textarea "I think people should always tell the trut"
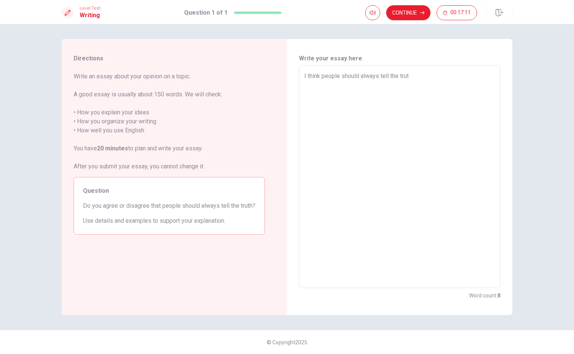
type textarea "x"
type textarea "I think people should always tell the truth"
type textarea "x"
type textarea "I think people should always tell the truth"
type textarea "x"
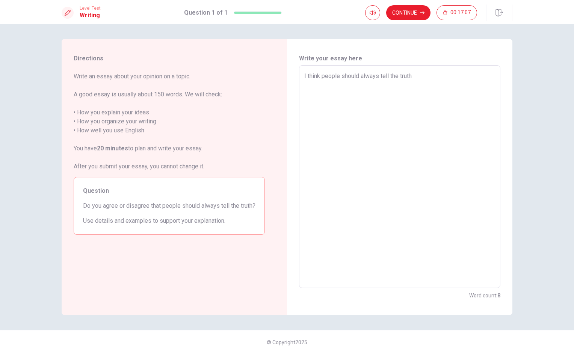
type textarea "I think people should always tell the truth"
type textarea "x"
type textarea "I think people should always tell the truth/"
type textarea "x"
type textarea "I think people should always tell the truth"
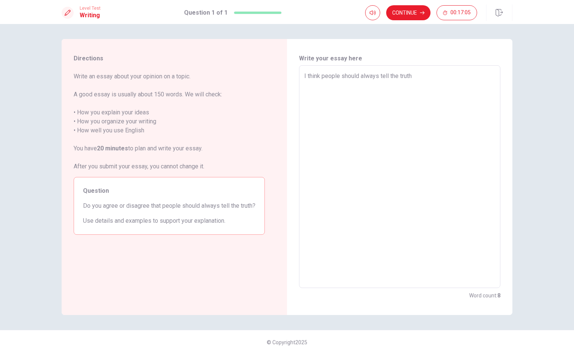
type textarea "x"
type textarea "I think people should always tell the truth."
type textarea "x"
type textarea "I think people should always tell the truth."
type textarea "x"
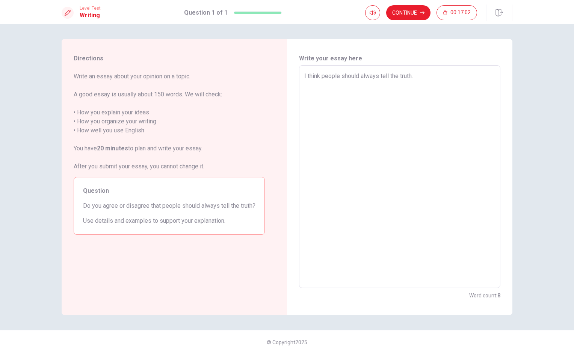
type textarea "I think people should always tell the truth. b"
type textarea "x"
type textarea "I think people should always tell the truth. be"
type textarea "x"
type textarea "I think people should always tell the truth. bei"
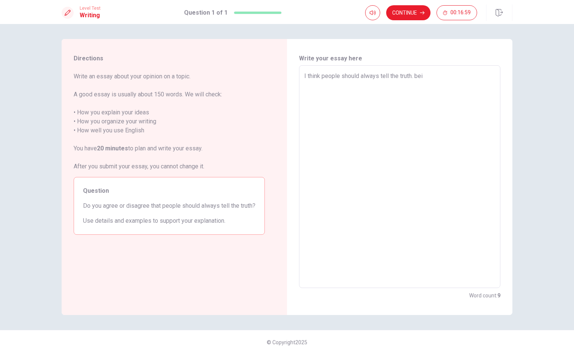
type textarea "x"
type textarea "I think people should always tell the truth. be"
type textarea "x"
type textarea "I think people should always tell the truth. b"
type textarea "x"
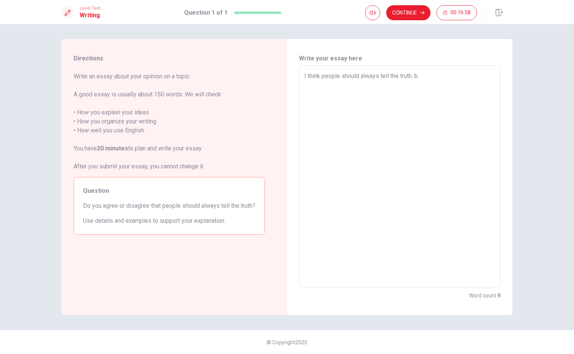
type textarea "I think people should always tell the truth."
type textarea "x"
type textarea "I think people should always tell the truth. b"
type textarea "x"
type textarea "I think people should always tell the truth."
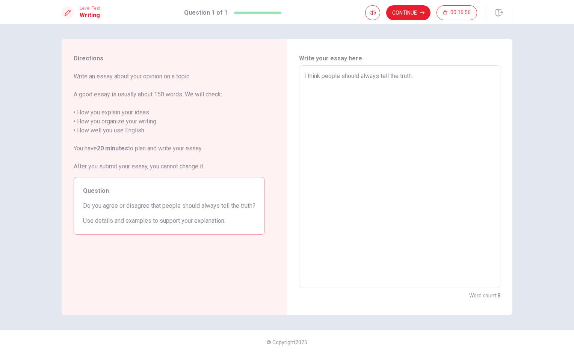
type textarea "x"
type textarea "I think people should always tell the truth. B"
type textarea "x"
type textarea "I think people should always tell the truth. Be"
type textarea "x"
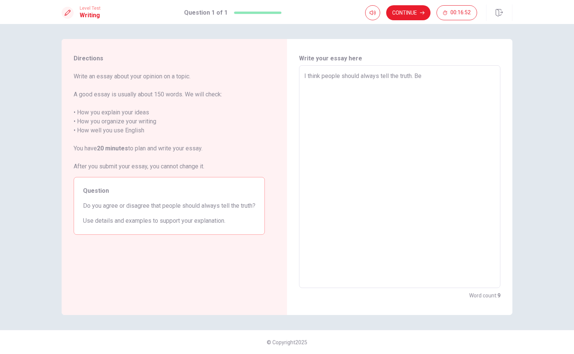
type textarea "I think people should always tell the truth. Bei"
type textarea "x"
type textarea "I think people should always tell the truth. Bein"
type textarea "x"
type textarea "I think people should always tell the truth. Being"
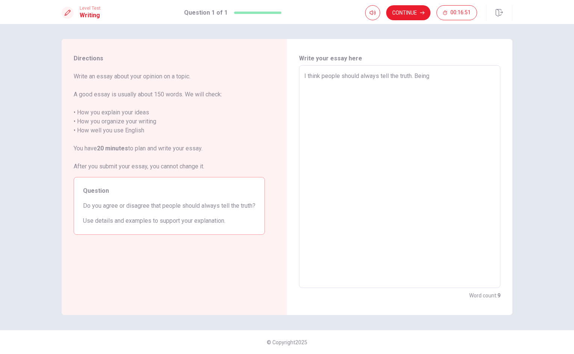
type textarea "x"
type textarea "I think people should always tell the truth. Being"
type textarea "x"
type textarea "I think people should always tell the truth. Being h"
type textarea "x"
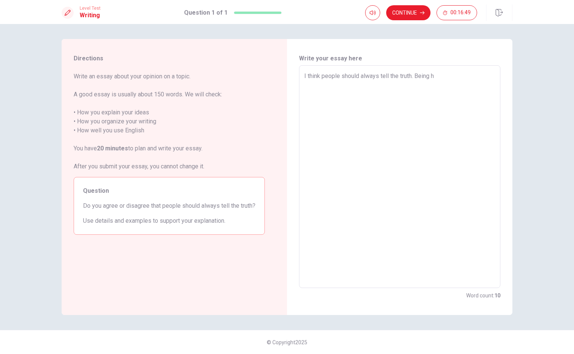
type textarea "I think people should always tell the truth. Being ho"
type textarea "x"
type textarea "I think people should always tell the truth. Being hon"
type textarea "x"
type textarea "I think people should always tell the truth. Being hone"
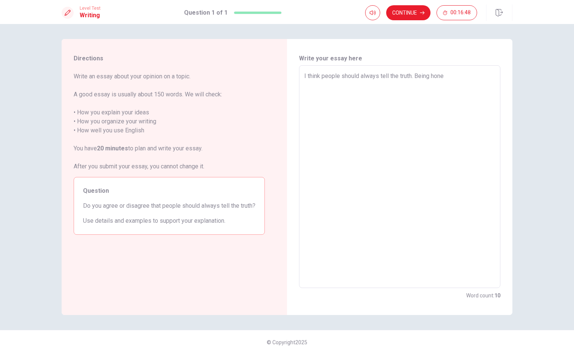
type textarea "x"
type textarea "I think people should always tell the truth. Being hones"
type textarea "x"
type textarea "I think people should always tell the truth. Being honesr"
type textarea "x"
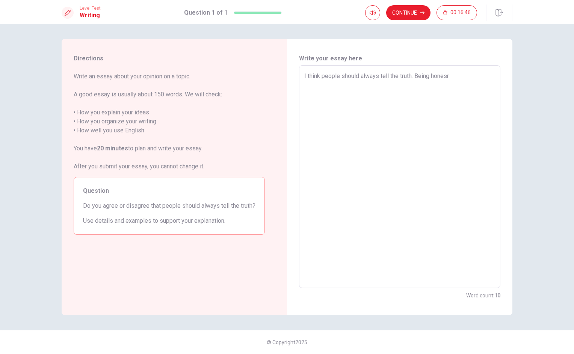
type textarea "I think people should always tell the truth. Being hones"
type textarea "x"
type textarea "I think people should always tell the truth. Being honest"
type textarea "x"
type textarea "I think people should always tell the truth. Being honest"
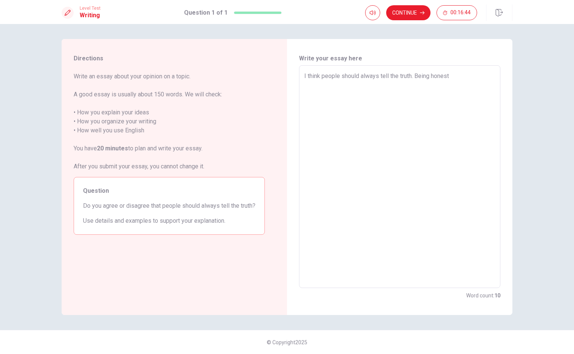
type textarea "x"
type textarea "I think people should always tell the truth. Being honest i"
type textarea "x"
type textarea "I think people should always tell the truth. Being honest is"
type textarea "x"
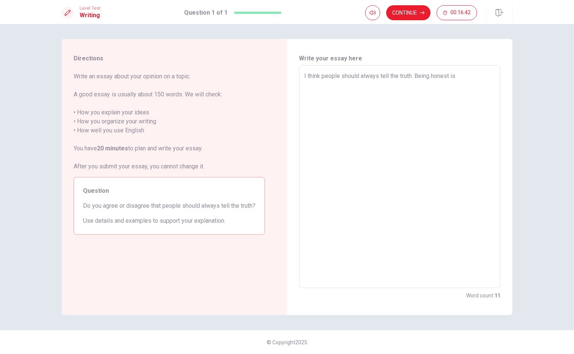
type textarea "I think people should always tell the truth. Being honest is"
type textarea "x"
type textarea "I think people should always tell the truth. Being honest is v"
type textarea "x"
type textarea "I think people should always tell the truth. Being honest is ve"
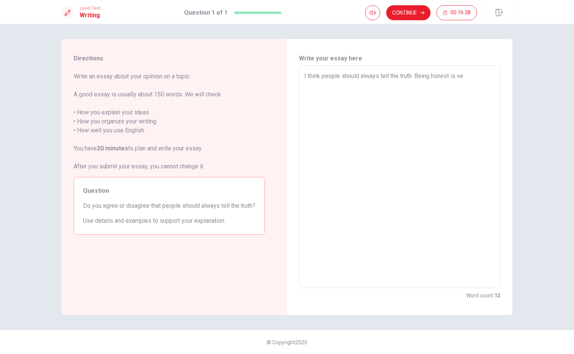
type textarea "x"
type textarea "I think people should always tell the truth. Being honest is vee"
type textarea "x"
type textarea "I think people should always tell the truth. Being honest is veer"
type textarea "x"
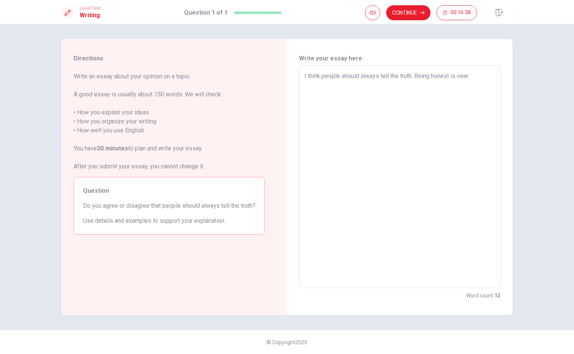
type textarea "I think people should always tell the truth. Being honest is veery"
type textarea "x"
type textarea "I think people should always tell the truth. Being honest is veery"
type textarea "x"
type textarea "I think people should always tell the truth. Being honest is veery"
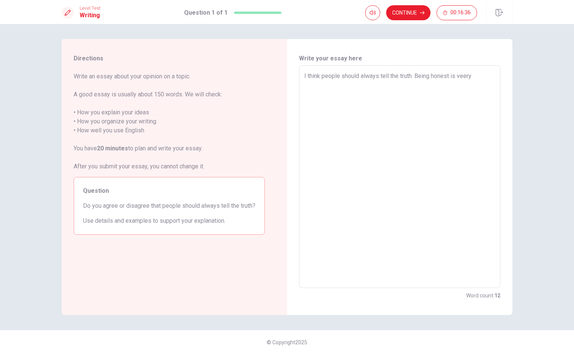
type textarea "x"
type textarea "I think people should always tell the truth. Being honest is veer"
type textarea "x"
type textarea "I think people should always tell the truth. Being honest is vee"
click at [365, 93] on textarea "I think people should always tell the truth. Being honest is very inportant bec…" at bounding box center [399, 177] width 191 height 211
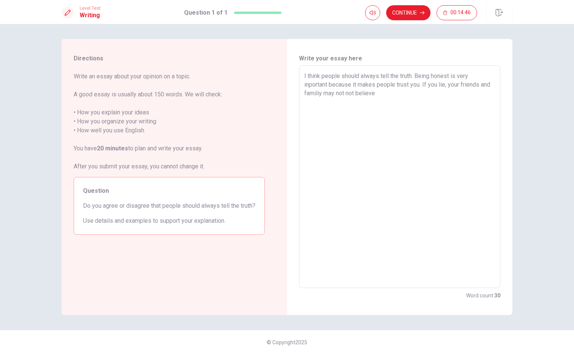
click at [365, 93] on textarea "I think people should always tell the truth. Being honest is very inportant bec…" at bounding box center [399, 177] width 191 height 211
click at [369, 93] on textarea "I think people should always tell the truth. Being honest is very inportant bec…" at bounding box center [399, 177] width 191 height 211
click at [379, 92] on textarea "I think people should always tell the truth. Being honest is very inportant bec…" at bounding box center [399, 177] width 191 height 211
click at [420, 128] on textarea "I think people should always tell the truth. Being honest is very inportant bec…" at bounding box center [399, 177] width 191 height 211
click at [429, 93] on textarea "I think people should always tell the truth. Being honest is very inportant bec…" at bounding box center [399, 177] width 191 height 211
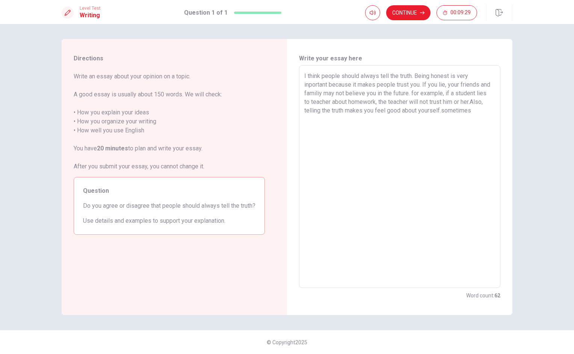
click at [329, 120] on textarea "I think people should always tell the truth. Being honest is very inportant bec…" at bounding box center [399, 177] width 191 height 211
click at [361, 117] on textarea "I think people should always tell the truth. Being honest is very inportant bec…" at bounding box center [399, 177] width 191 height 211
click at [477, 273] on textarea "I think people should always tell the truth. Being honest is very inportant bec…" at bounding box center [399, 177] width 191 height 211
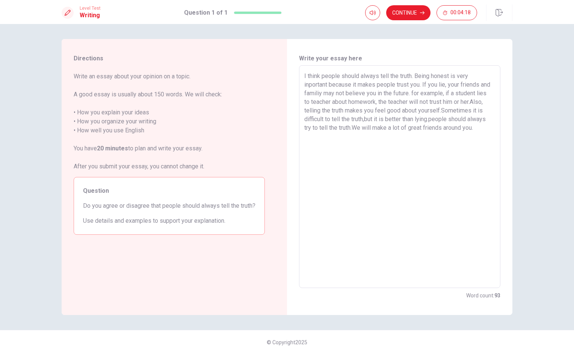
click at [460, 140] on textarea "I think people should always tell the truth. Being honest is very inportant bec…" at bounding box center [399, 177] width 191 height 211
click at [3, 291] on div "Directions Write an essay about your opinion on a topic. A good essay is usuall…" at bounding box center [287, 189] width 574 height 330
click at [386, 142] on textarea "I think people should always tell the truth. Being honest is very inportant bec…" at bounding box center [399, 177] width 191 height 211
click at [377, 134] on textarea "I think people should always tell the truth. Being honest is very inportant bec…" at bounding box center [399, 177] width 191 height 211
click at [388, 138] on textarea "I think people should always tell the truth. Being honest is very inportant bec…" at bounding box center [399, 177] width 191 height 211
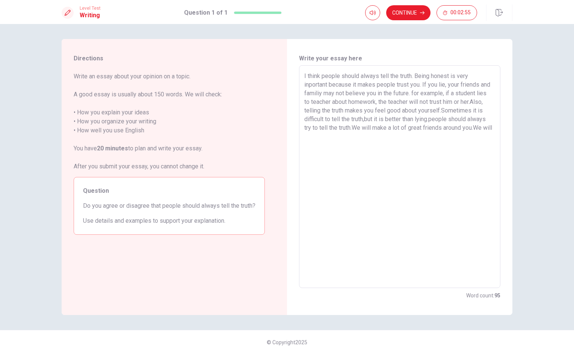
click at [392, 137] on textarea "I think people should always tell the truth. Being honest is very inportant bec…" at bounding box center [399, 177] width 191 height 211
click at [24, 306] on div "Directions Write an essay about your opinion on a topic. A good essay is usuall…" at bounding box center [287, 189] width 574 height 330
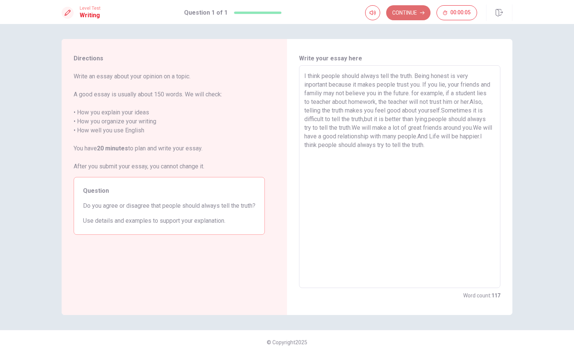
click at [403, 14] on button "Continue" at bounding box center [408, 12] width 44 height 15
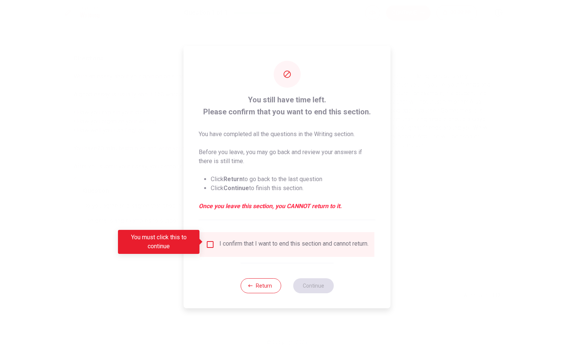
click at [204, 245] on div "You must click this to continue" at bounding box center [161, 242] width 87 height 24
click at [209, 242] on input "You must click this to continue" at bounding box center [210, 244] width 9 height 9
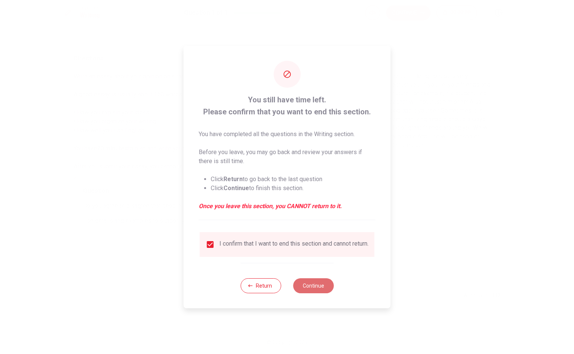
click at [312, 288] on button "Continue" at bounding box center [313, 285] width 41 height 15
